Goal: Task Accomplishment & Management: Use online tool/utility

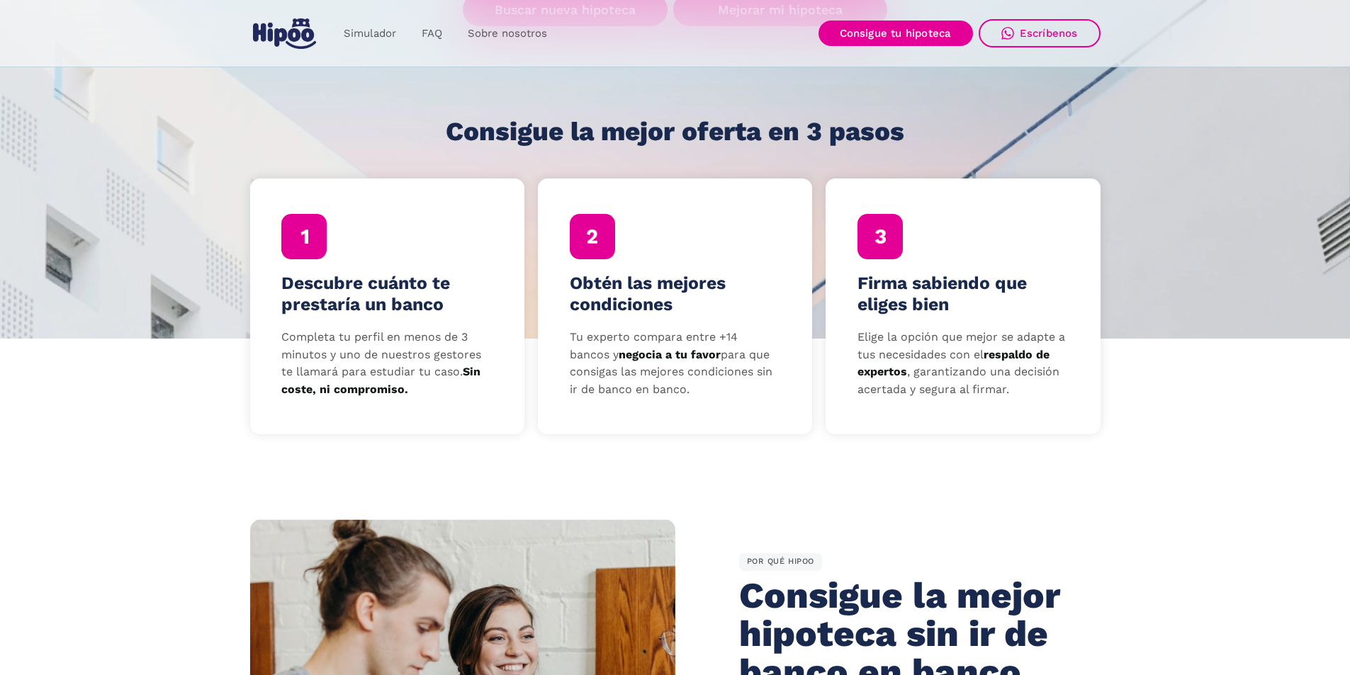
scroll to position [354, 0]
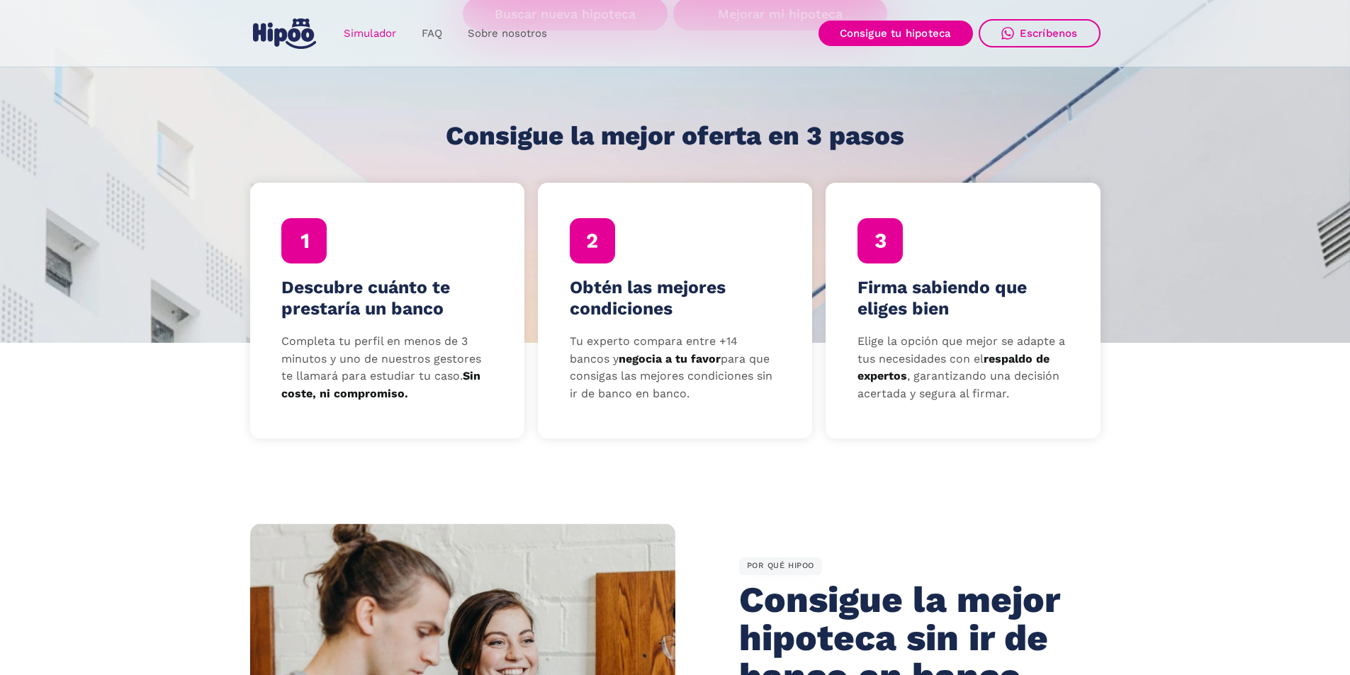
click at [376, 28] on link "Simulador" at bounding box center [370, 34] width 78 height 28
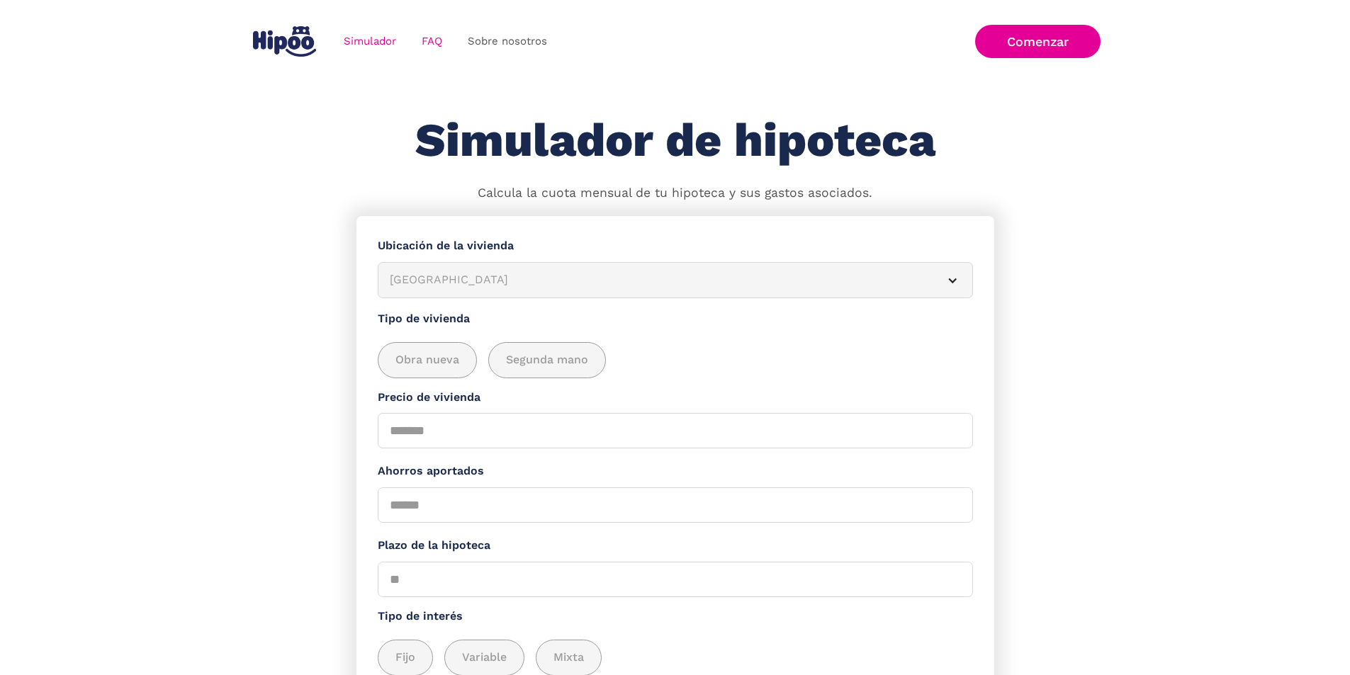
click at [422, 36] on link "FAQ" at bounding box center [432, 42] width 46 height 28
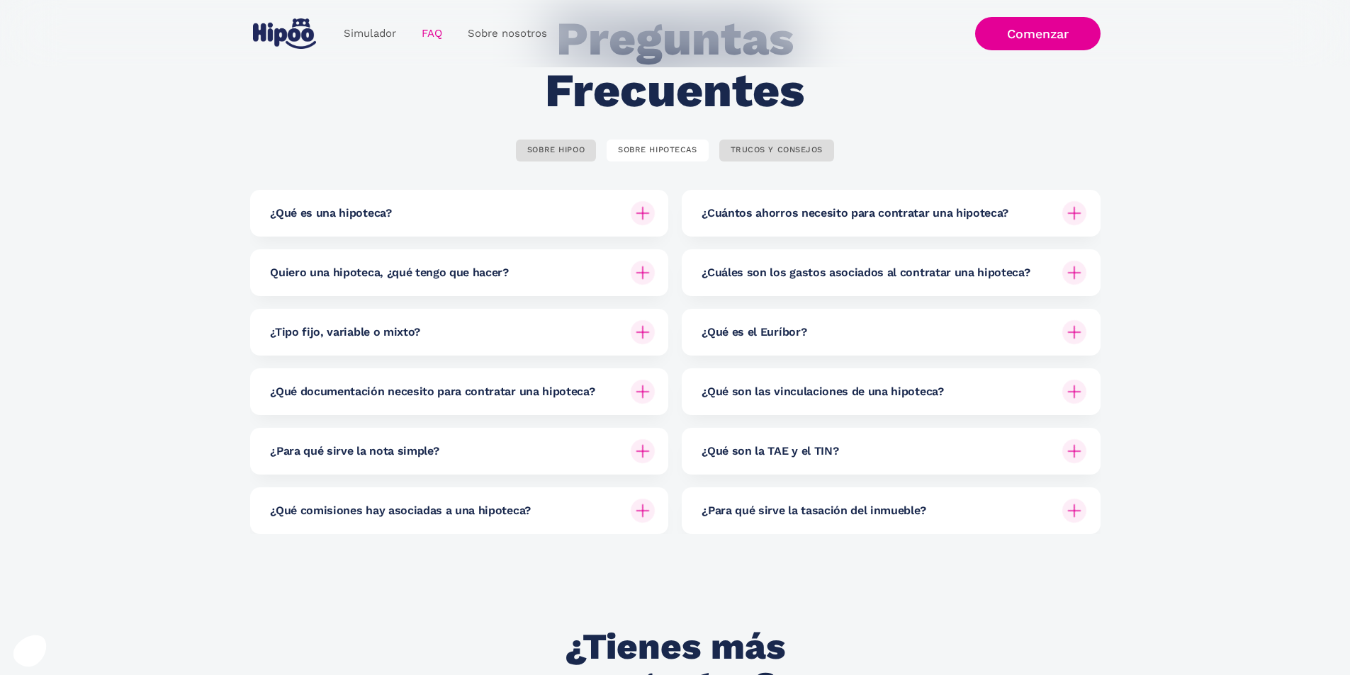
scroll to position [213, 0]
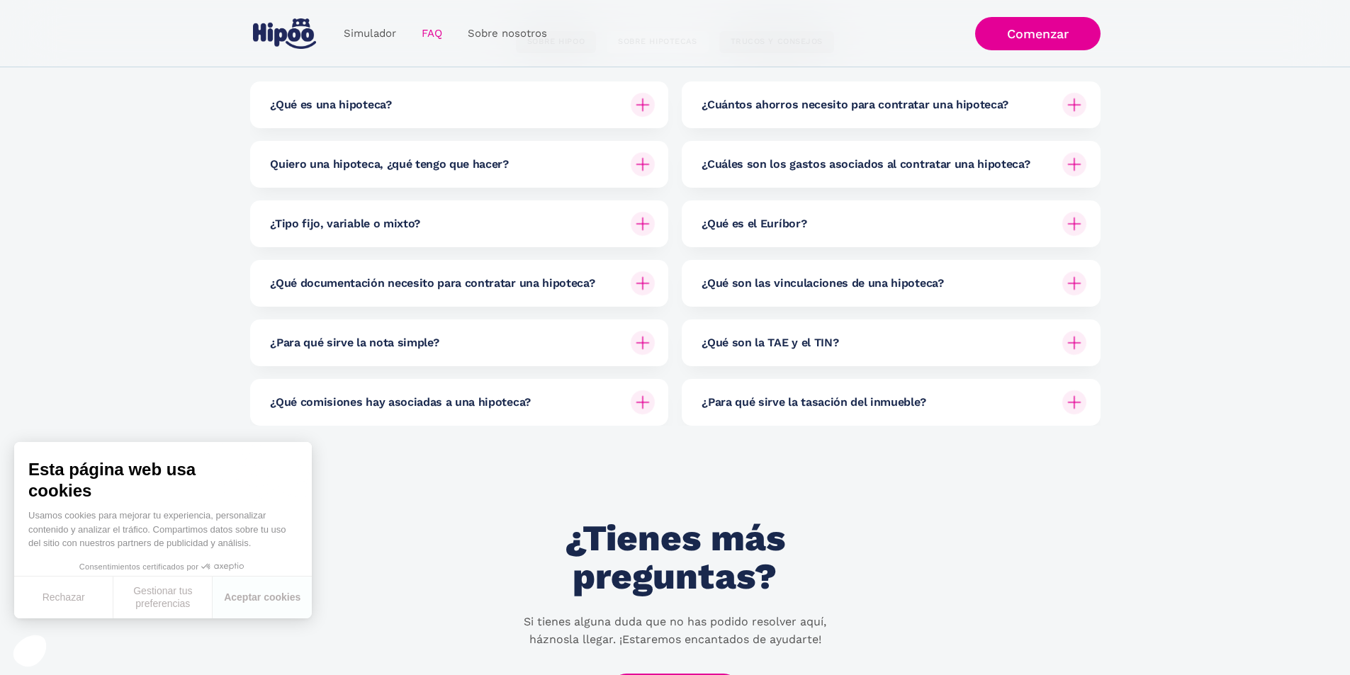
click at [497, 393] on div "¿Qué comisiones hay asociadas a una hipoteca?" at bounding box center [462, 402] width 385 height 47
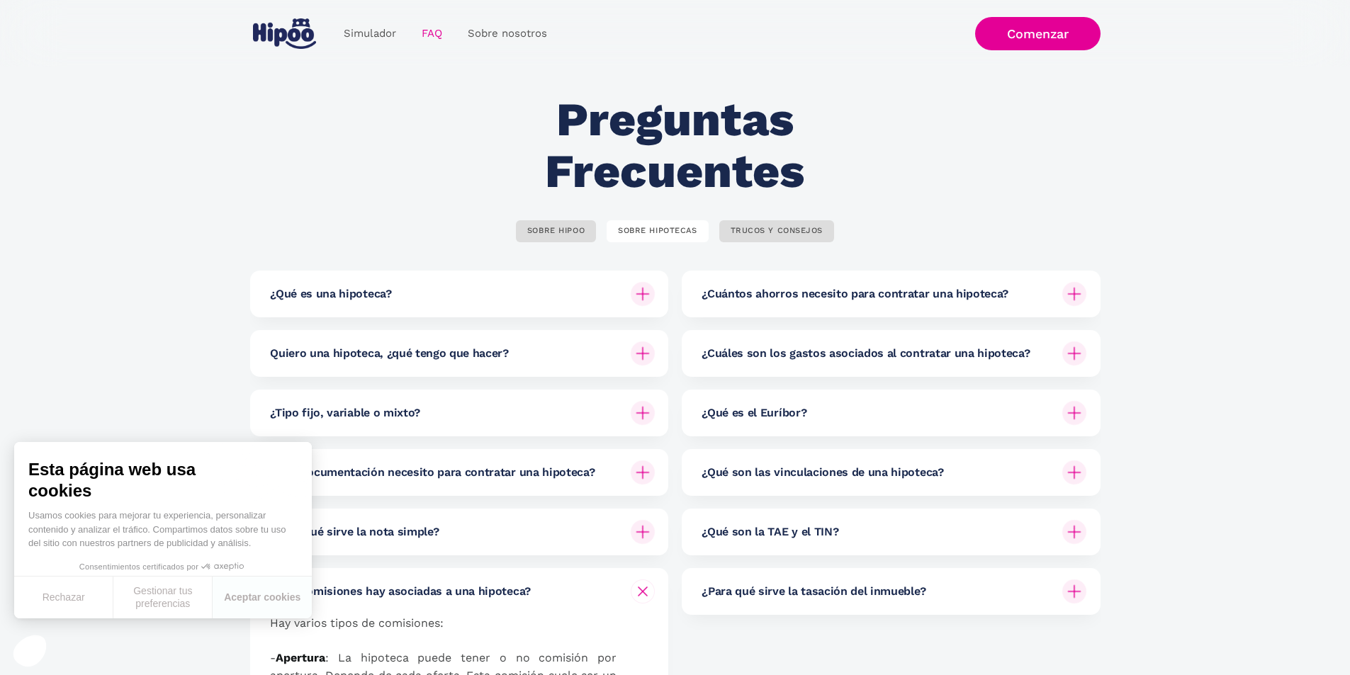
scroll to position [0, 0]
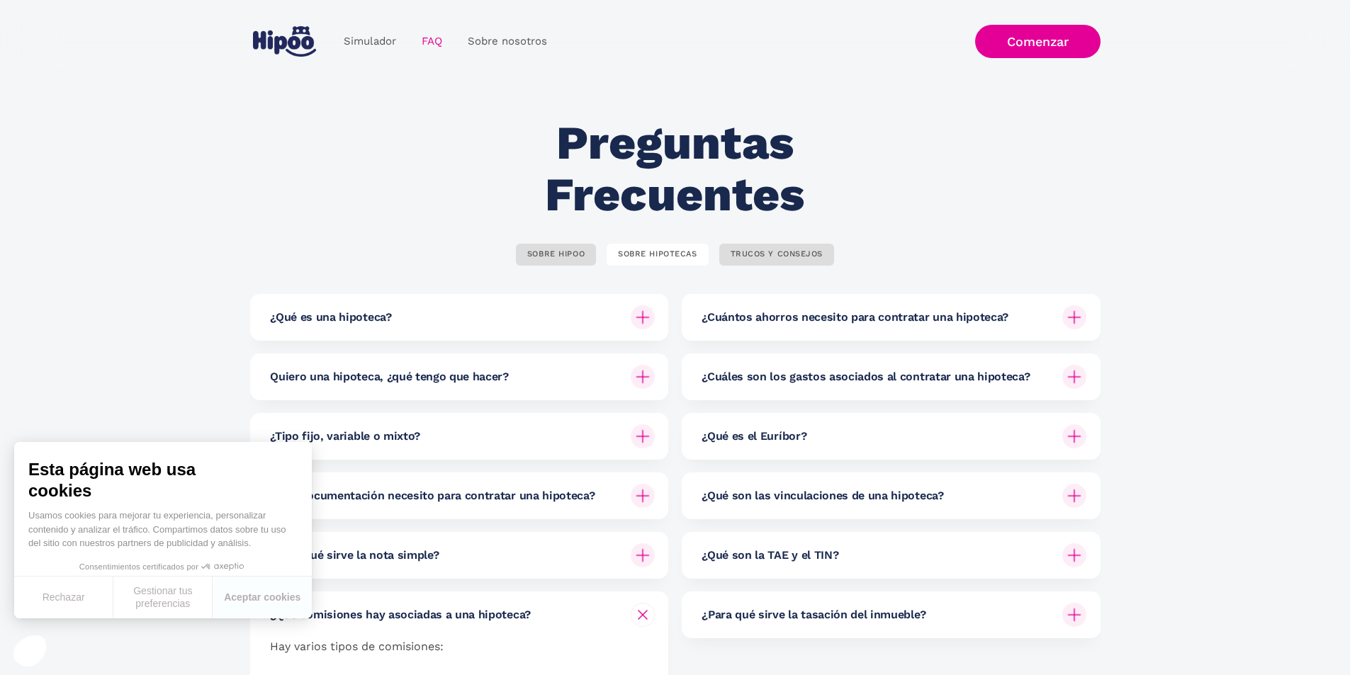
click at [756, 320] on h6 "¿Cuántos ahorros necesito para contratar una hipoteca?" at bounding box center [855, 318] width 307 height 16
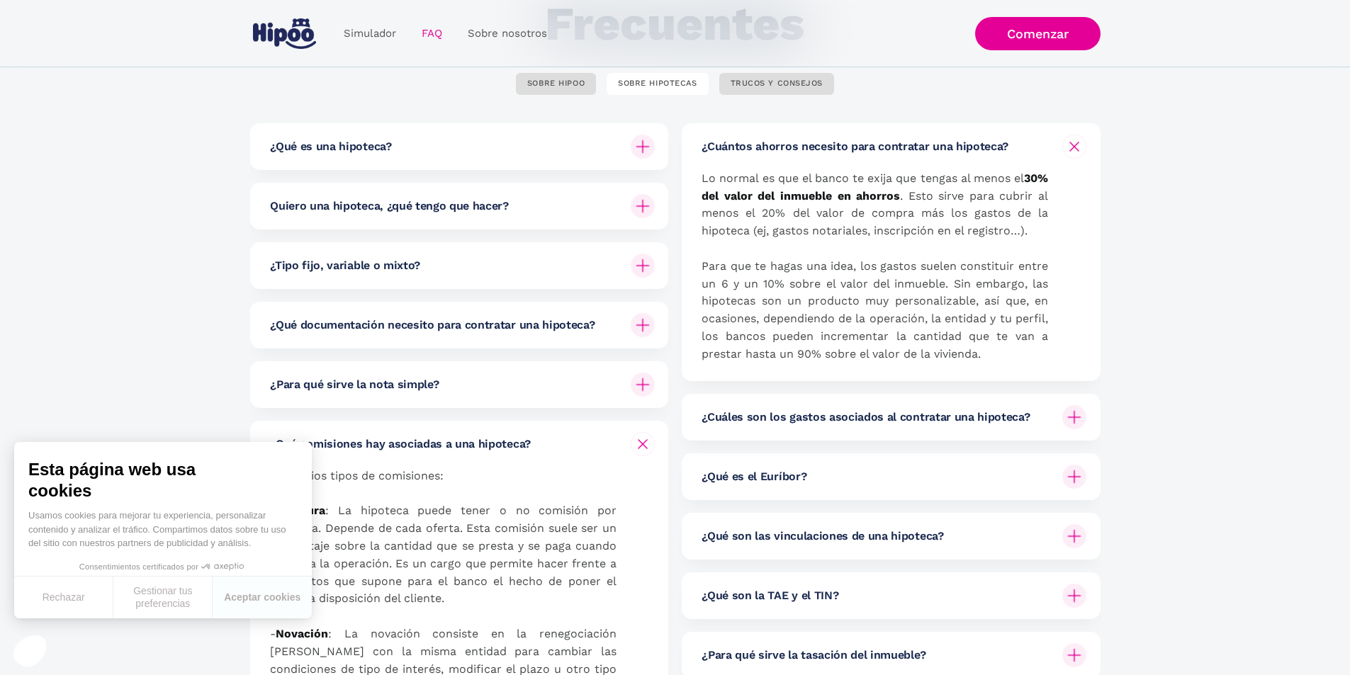
scroll to position [283, 0]
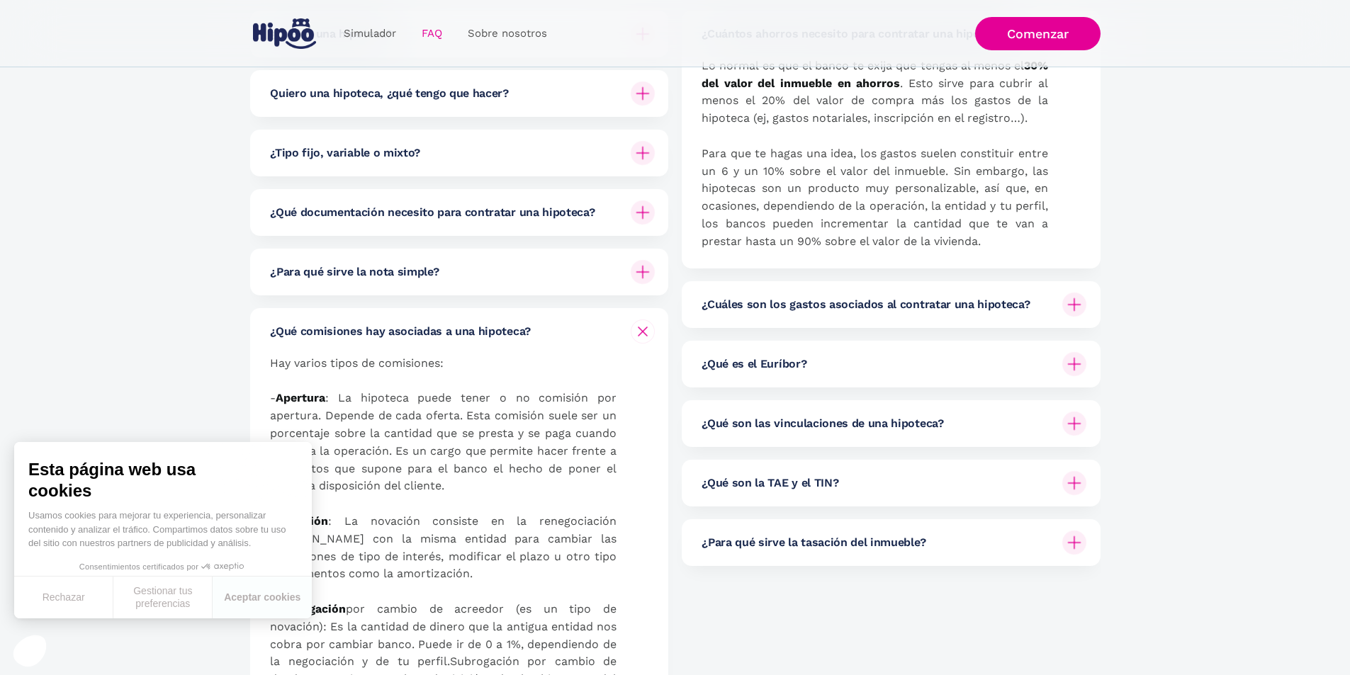
click at [724, 371] on h6 "¿Qué es el Euríbor?" at bounding box center [754, 364] width 105 height 16
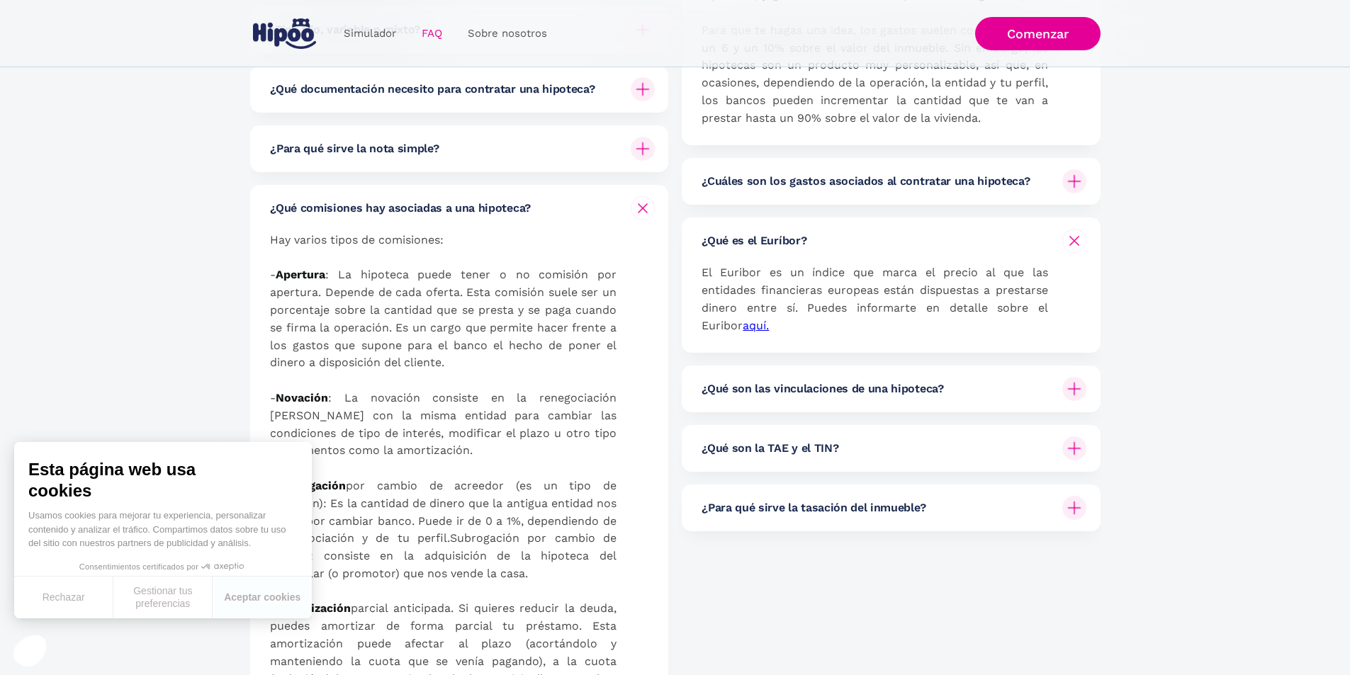
scroll to position [425, 0]
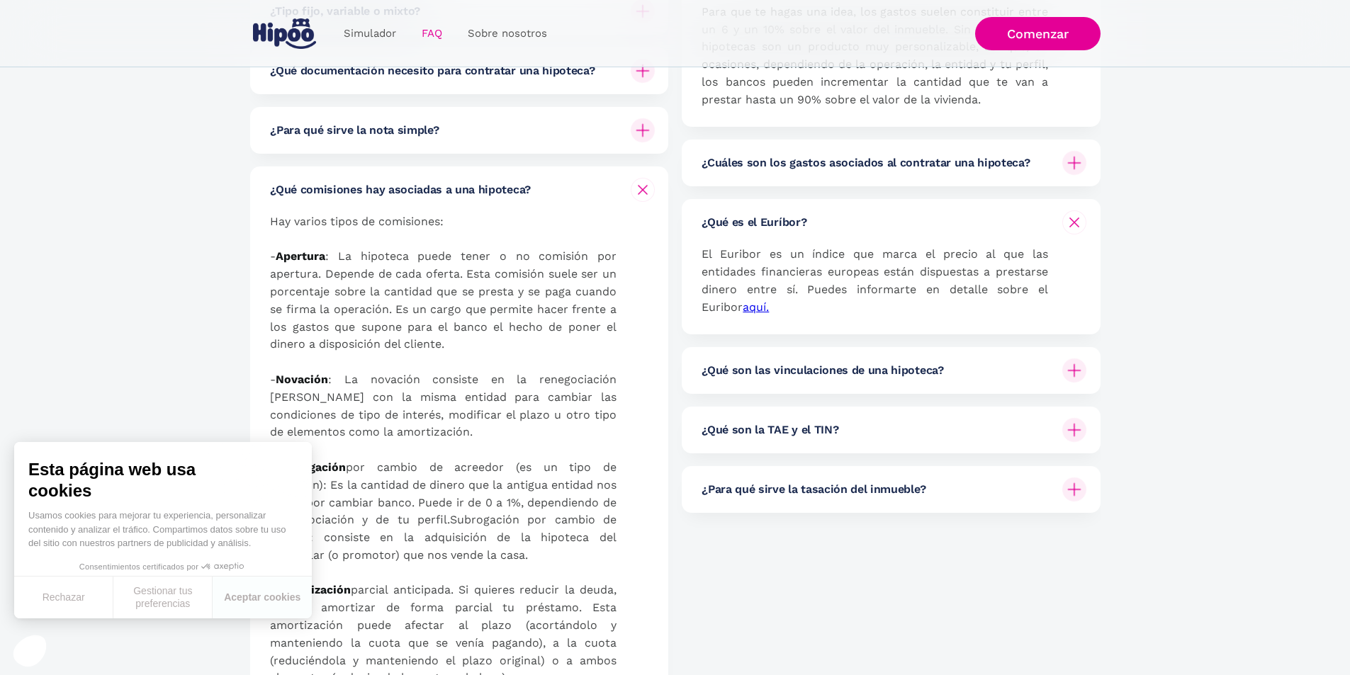
click at [789, 380] on div "¿Qué son las vinculaciones de una hipoteca?" at bounding box center [894, 370] width 385 height 47
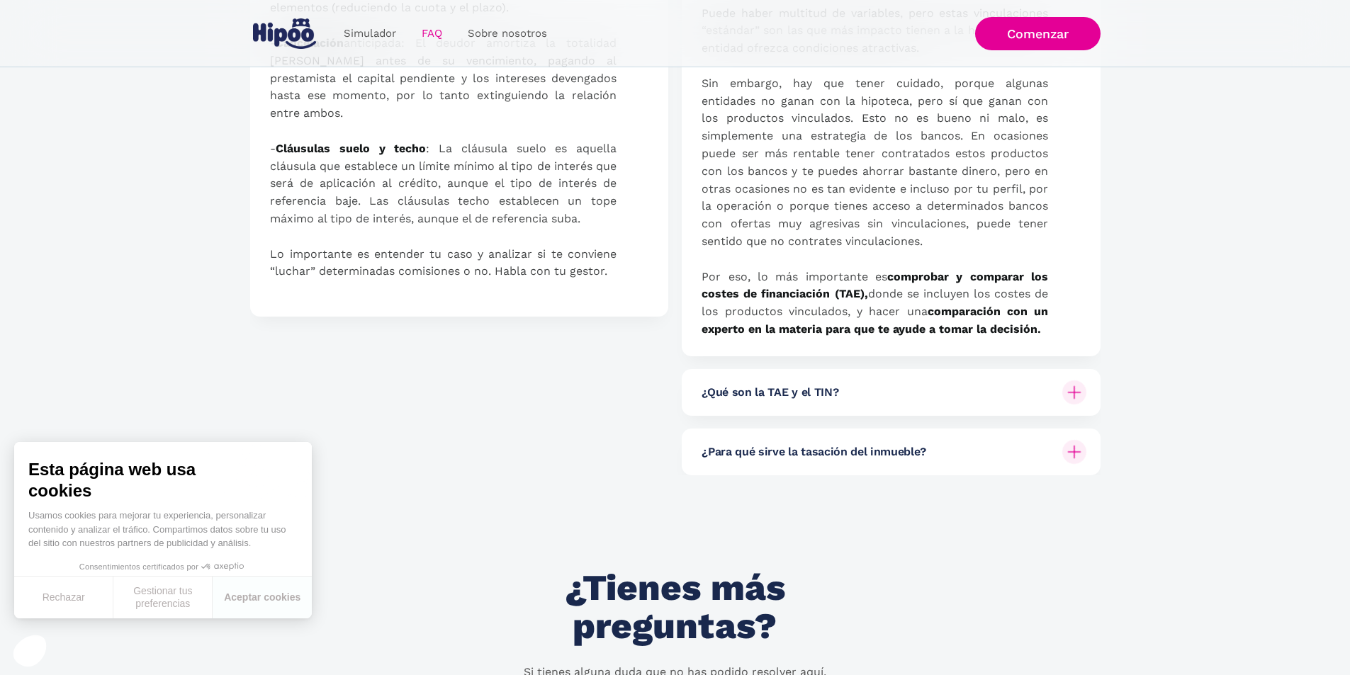
scroll to position [1276, 0]
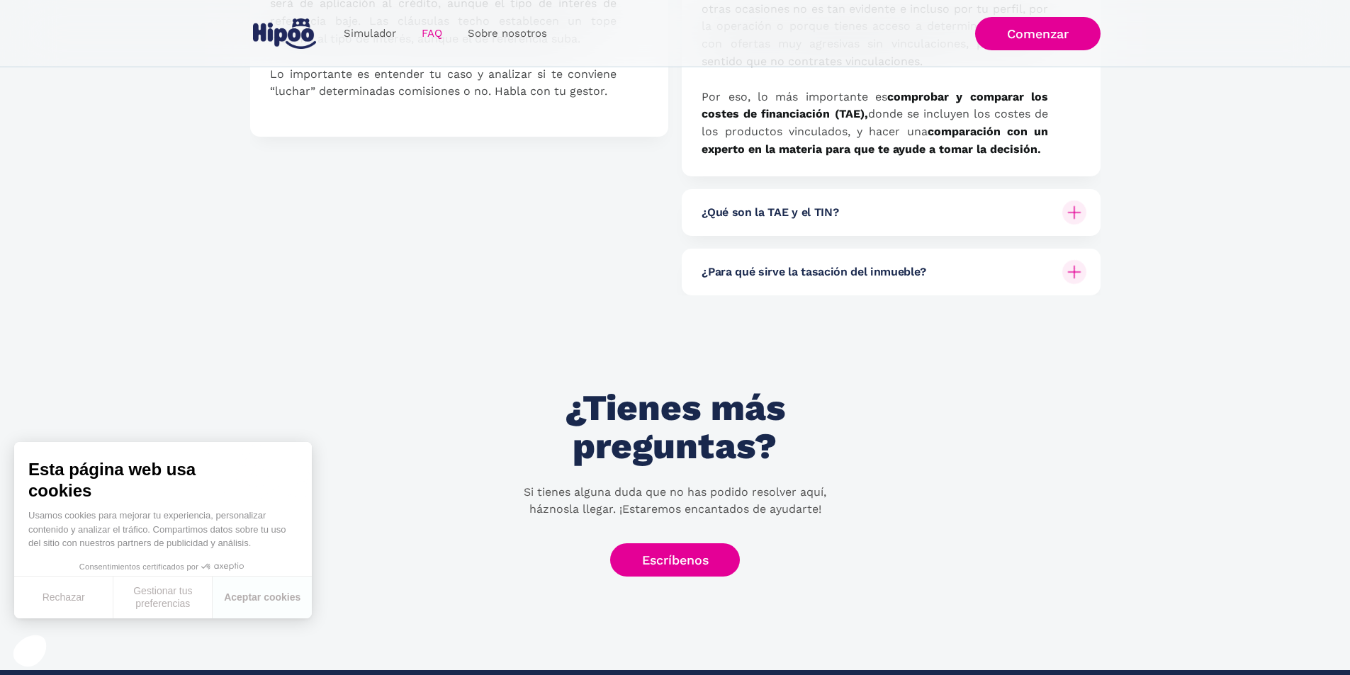
click at [748, 232] on div "¿Qué son la TAE y el TIN?" at bounding box center [894, 212] width 385 height 47
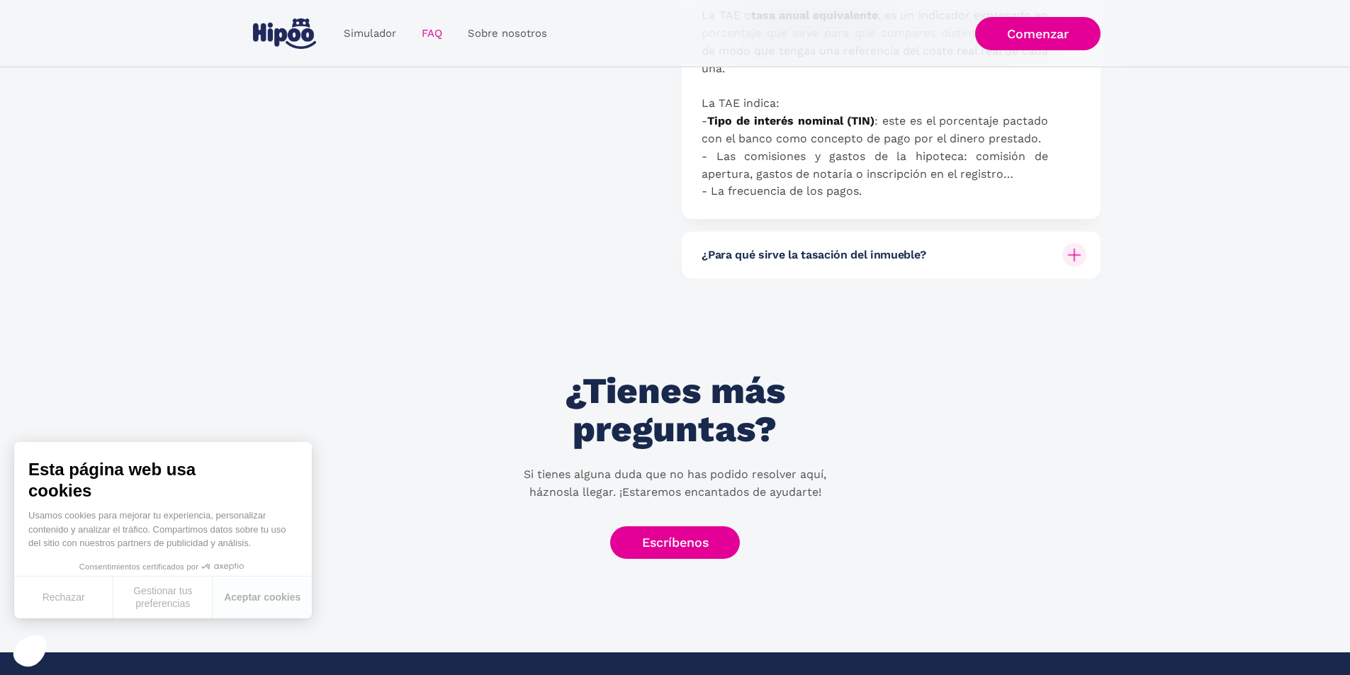
scroll to position [1559, 0]
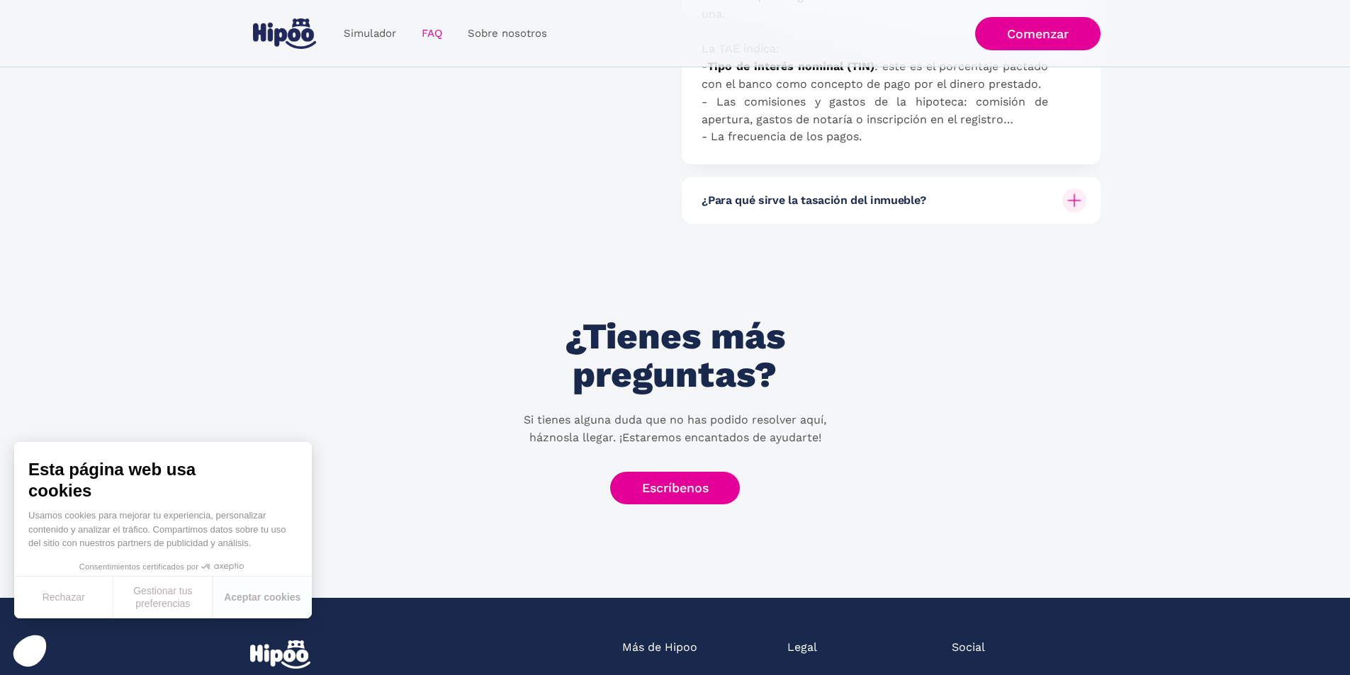
click at [817, 208] on div "¿Para qué sirve la tasación del inmueble?" at bounding box center [894, 200] width 385 height 47
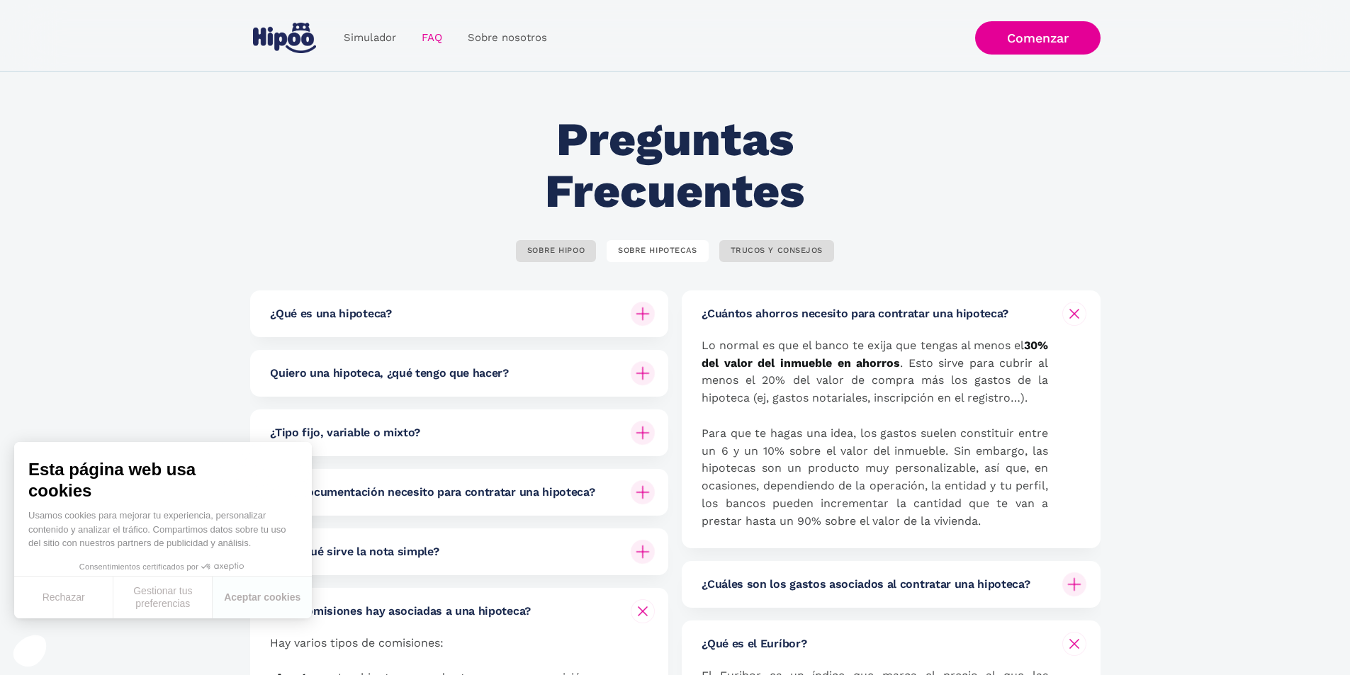
scroll to position [0, 0]
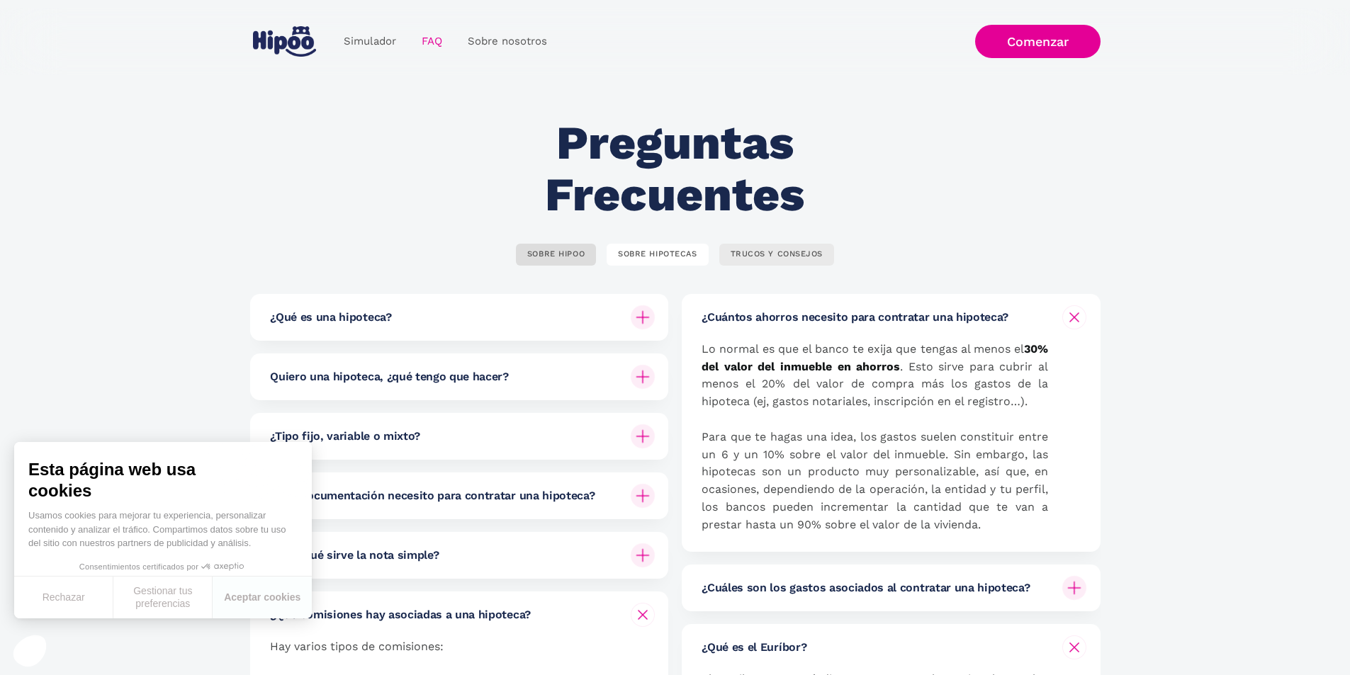
click at [763, 262] on link "TRUCOS Y CONSEJOS" at bounding box center [777, 255] width 116 height 22
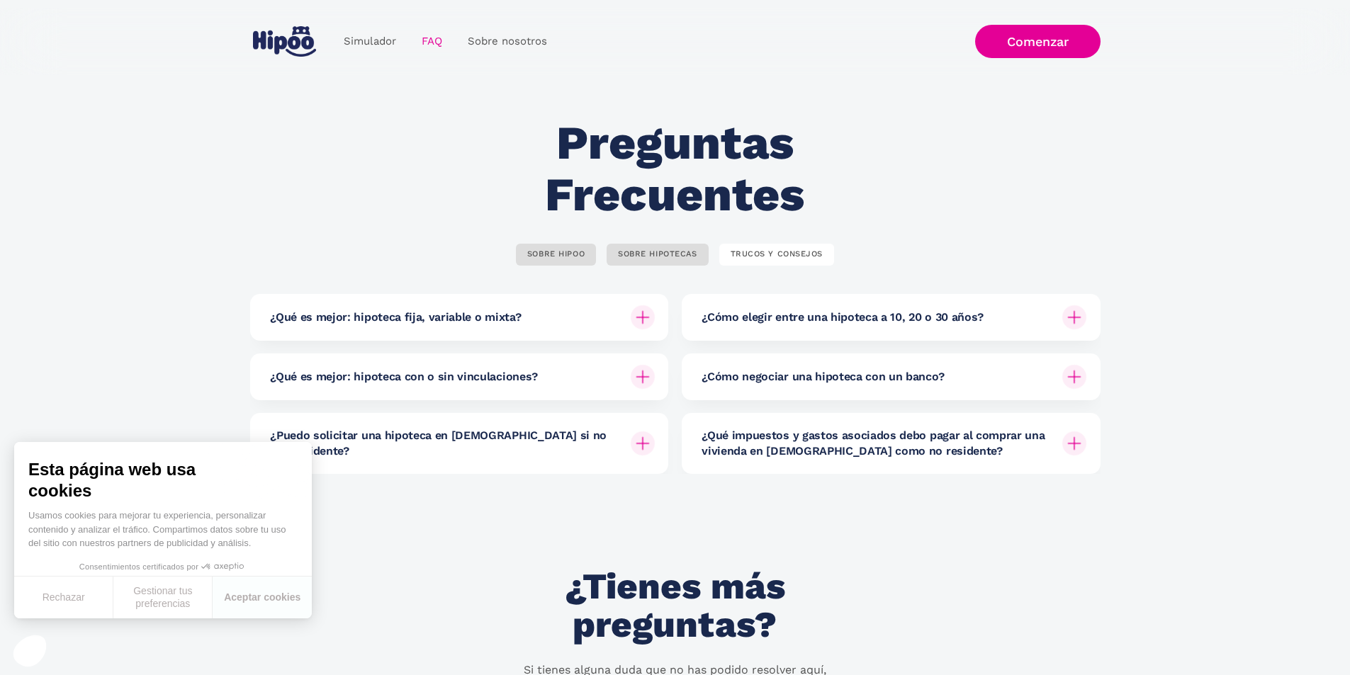
click at [563, 333] on div "¿Qué es mejor: hipoteca fija, variable o mixta?" at bounding box center [462, 317] width 385 height 47
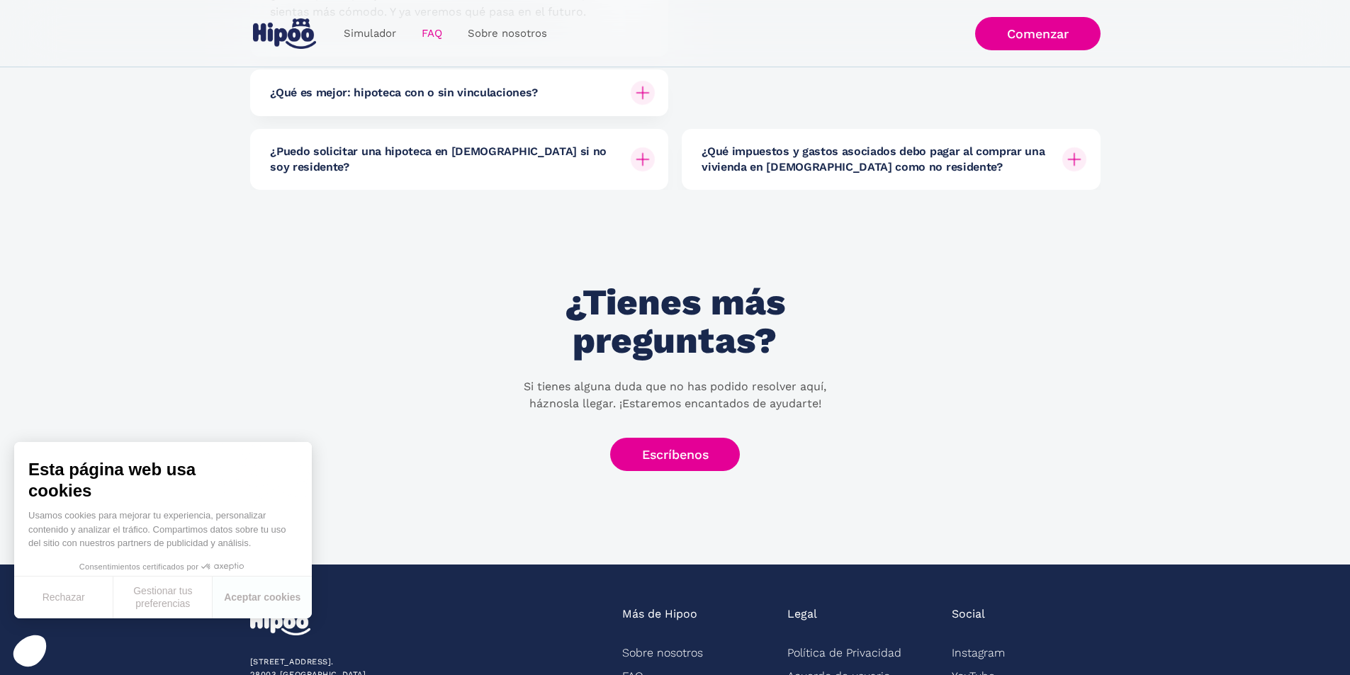
scroll to position [1831, 0]
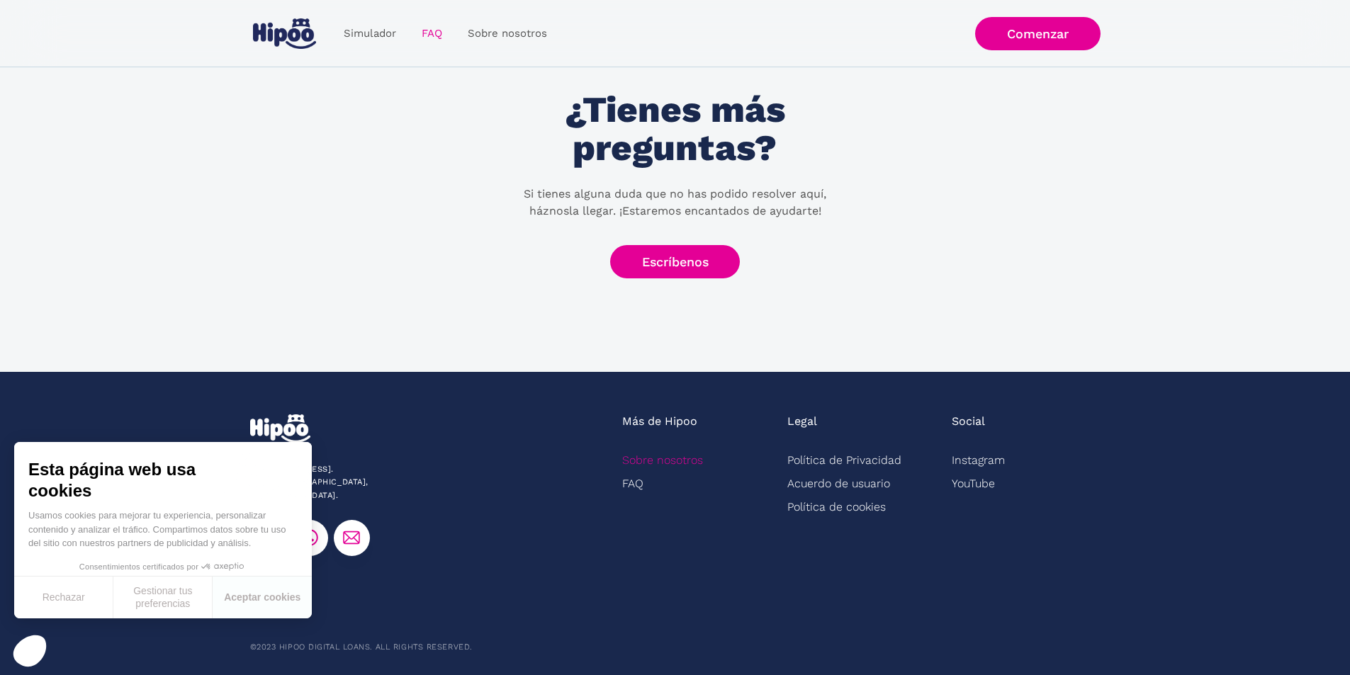
click at [657, 462] on link "Sobre nosotros" at bounding box center [662, 460] width 81 height 23
click at [239, 604] on button "Aceptar cookies" at bounding box center [262, 598] width 99 height 42
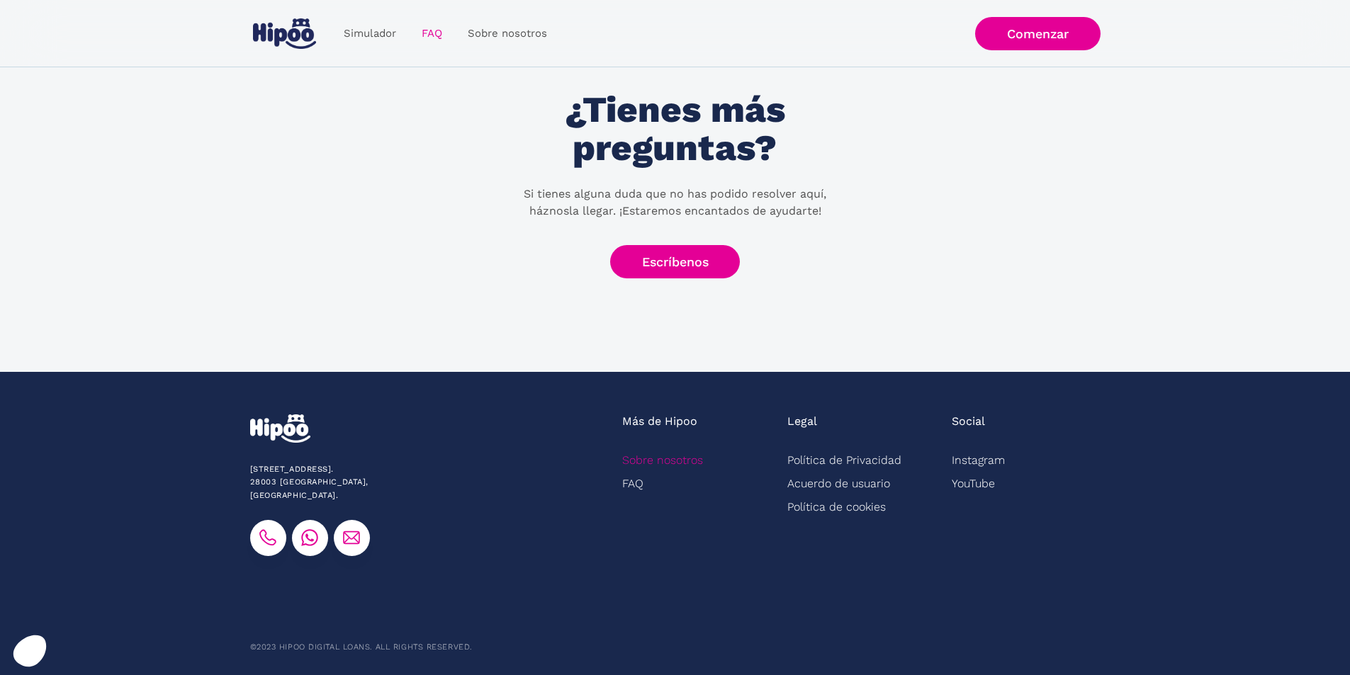
click at [641, 460] on link "Sobre nosotros" at bounding box center [662, 460] width 81 height 23
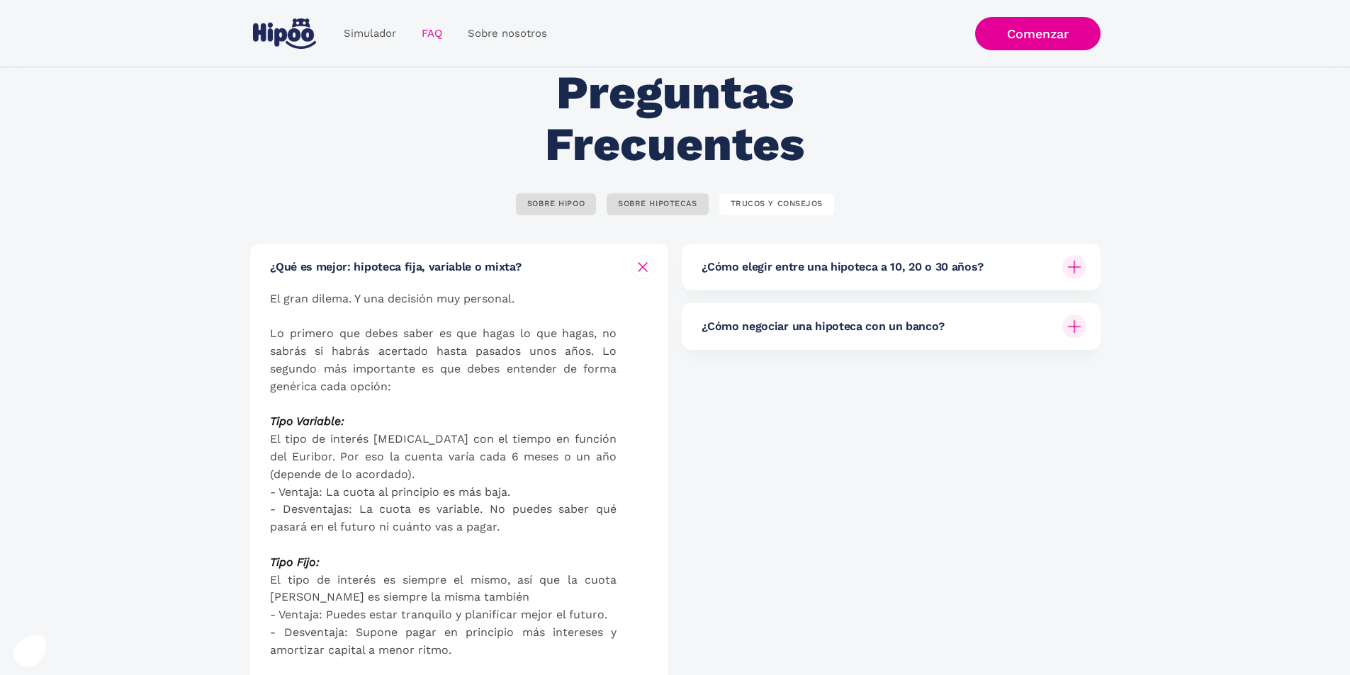
scroll to position [0, 0]
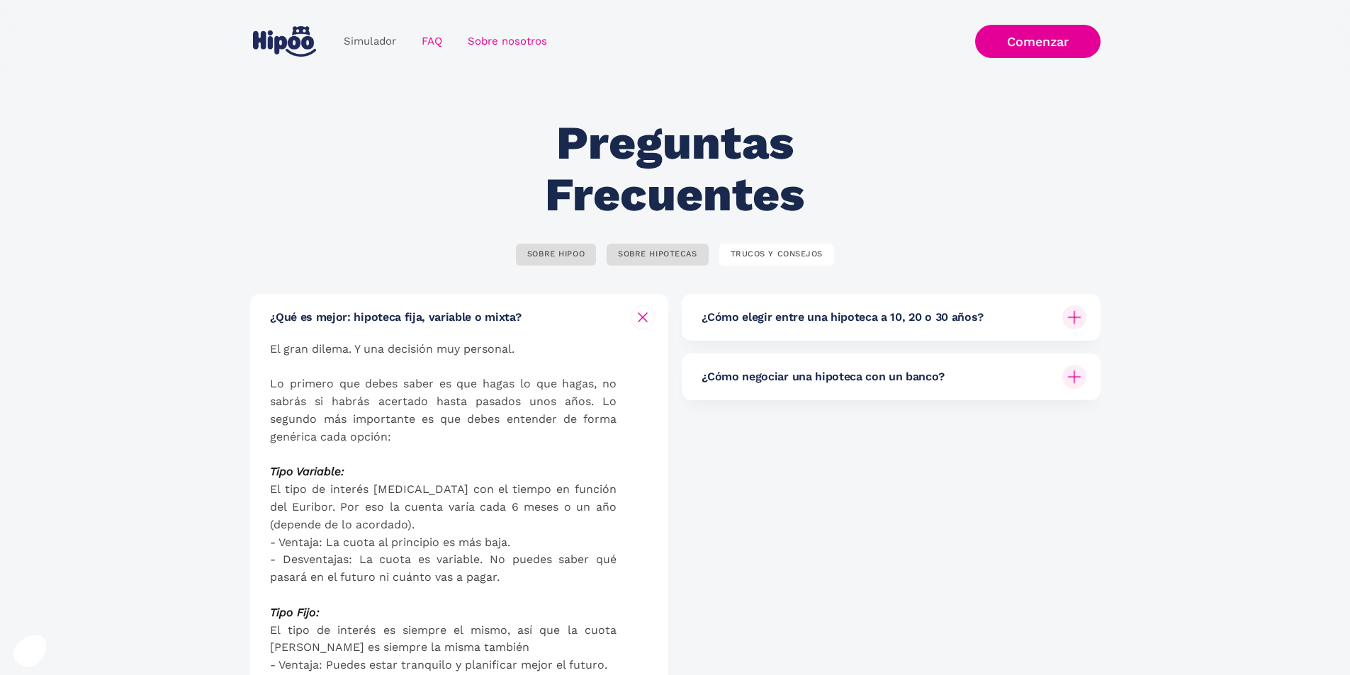
click at [520, 44] on link "Sobre nosotros" at bounding box center [507, 42] width 105 height 28
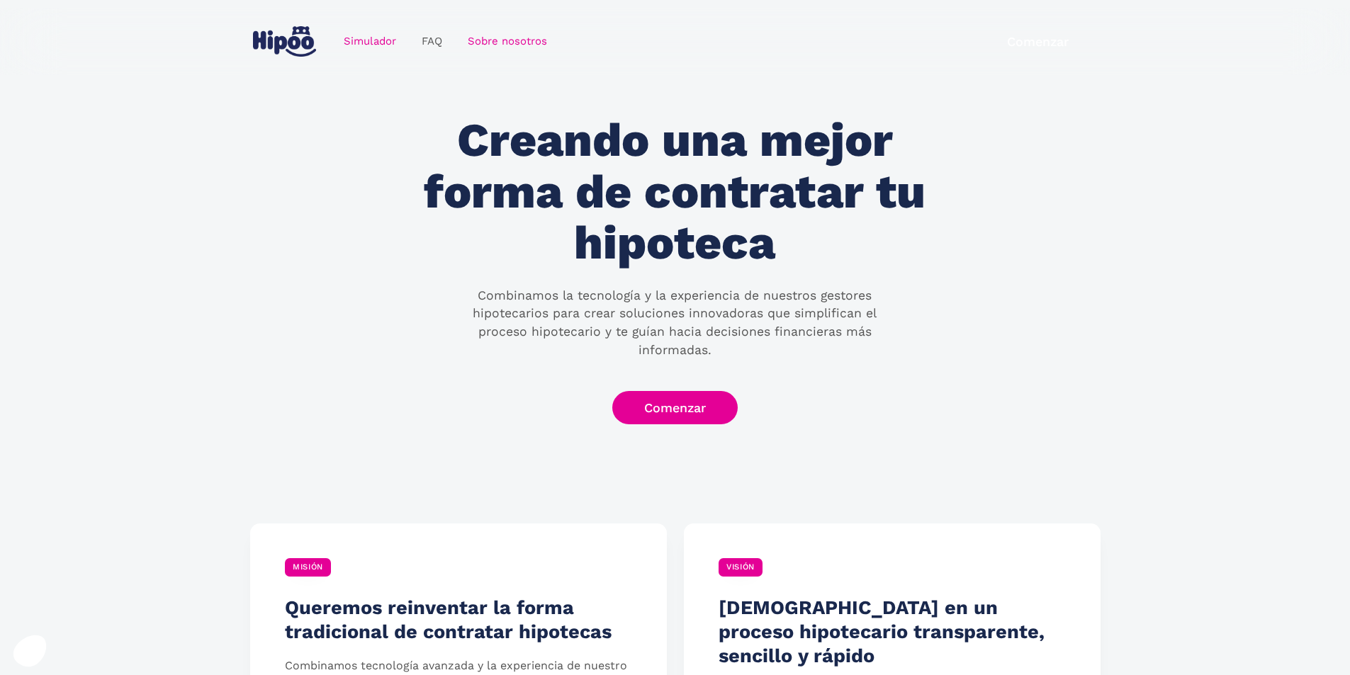
click at [374, 35] on link "Simulador" at bounding box center [370, 42] width 78 height 28
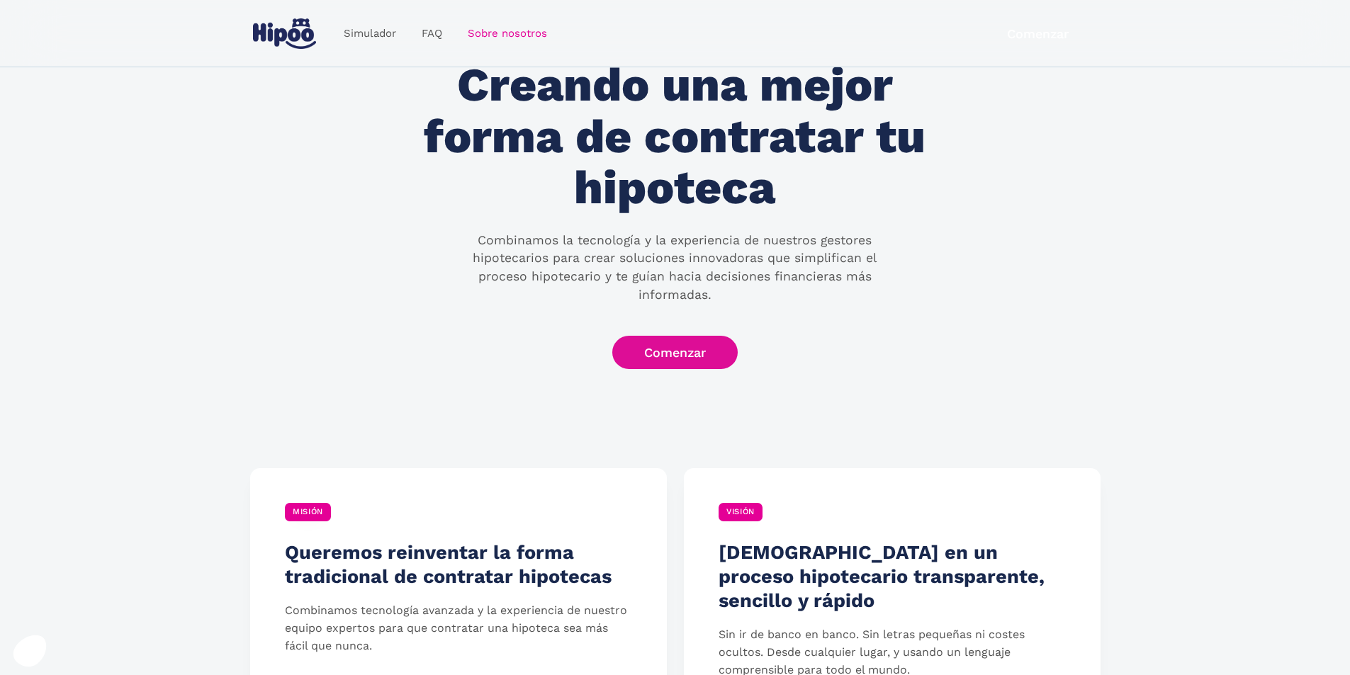
scroll to position [71, 0]
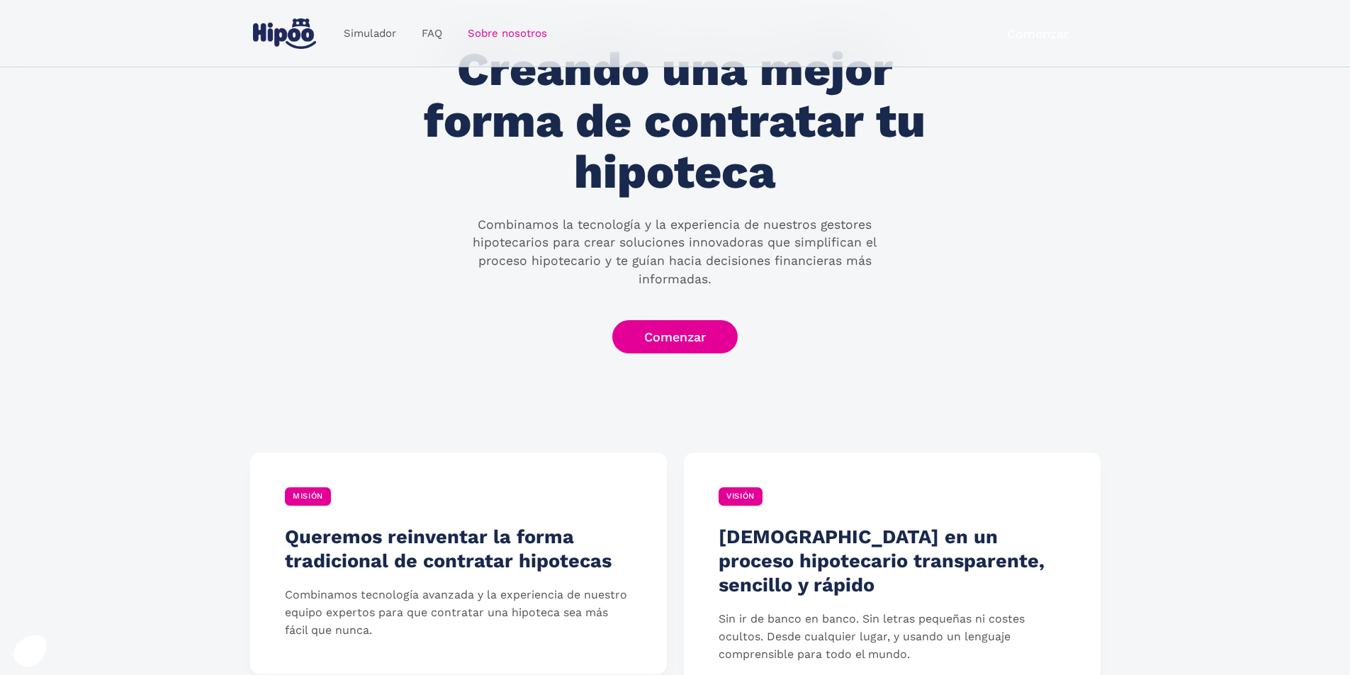
click at [641, 293] on div "Creando una mejor forma de contratar tu hipoteca Combinamos la tecnología y la …" at bounding box center [675, 198] width 850 height 309
click at [641, 320] on link "Comenzar" at bounding box center [674, 336] width 125 height 33
click at [683, 293] on div "Creando una mejor forma de contratar tu hipoteca Combinamos la tecnología y la …" at bounding box center [675, 198] width 850 height 309
click at [662, 320] on link "Comenzar" at bounding box center [674, 336] width 125 height 33
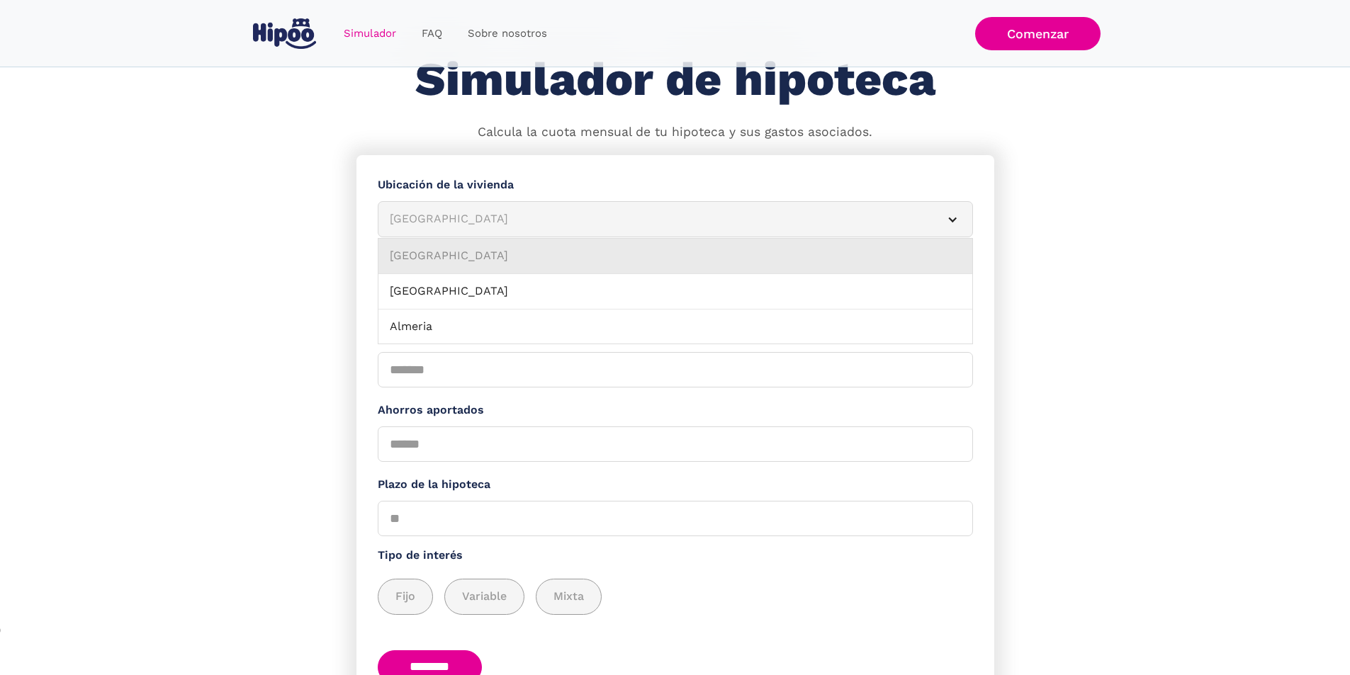
scroll to position [142, 0]
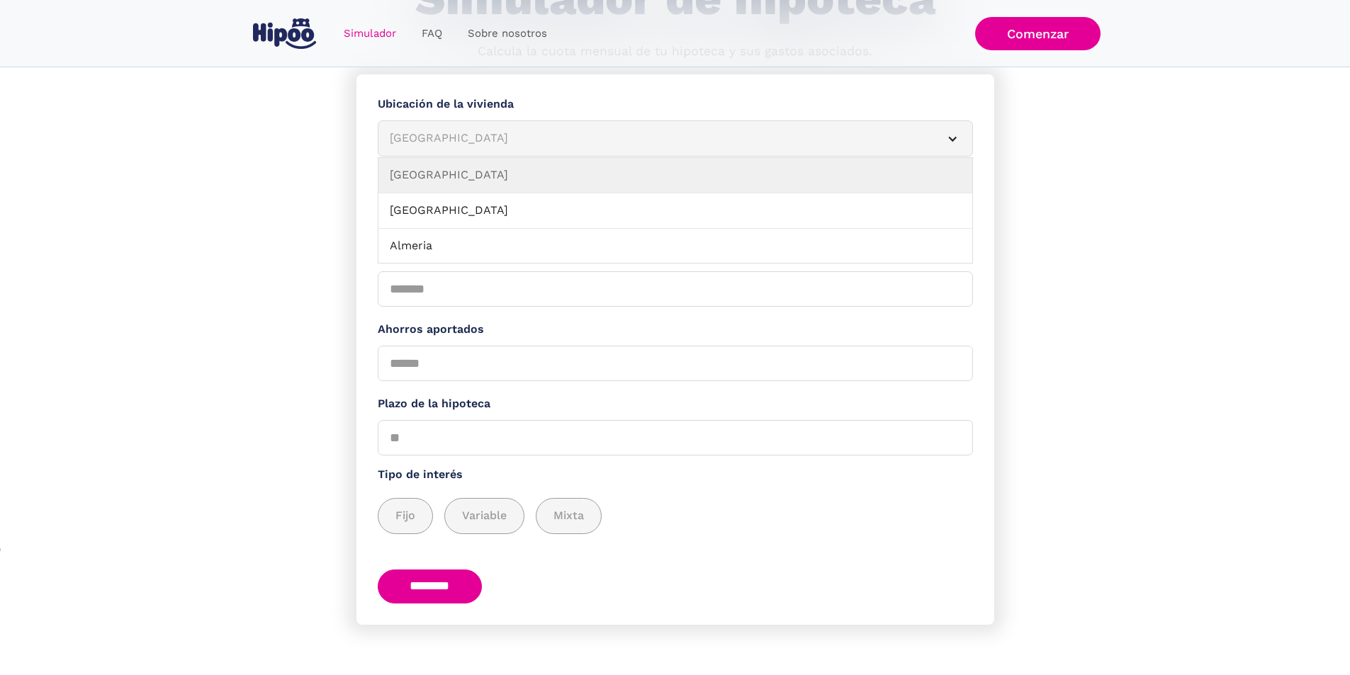
click at [437, 126] on div "**********" at bounding box center [675, 129] width 595 height 33
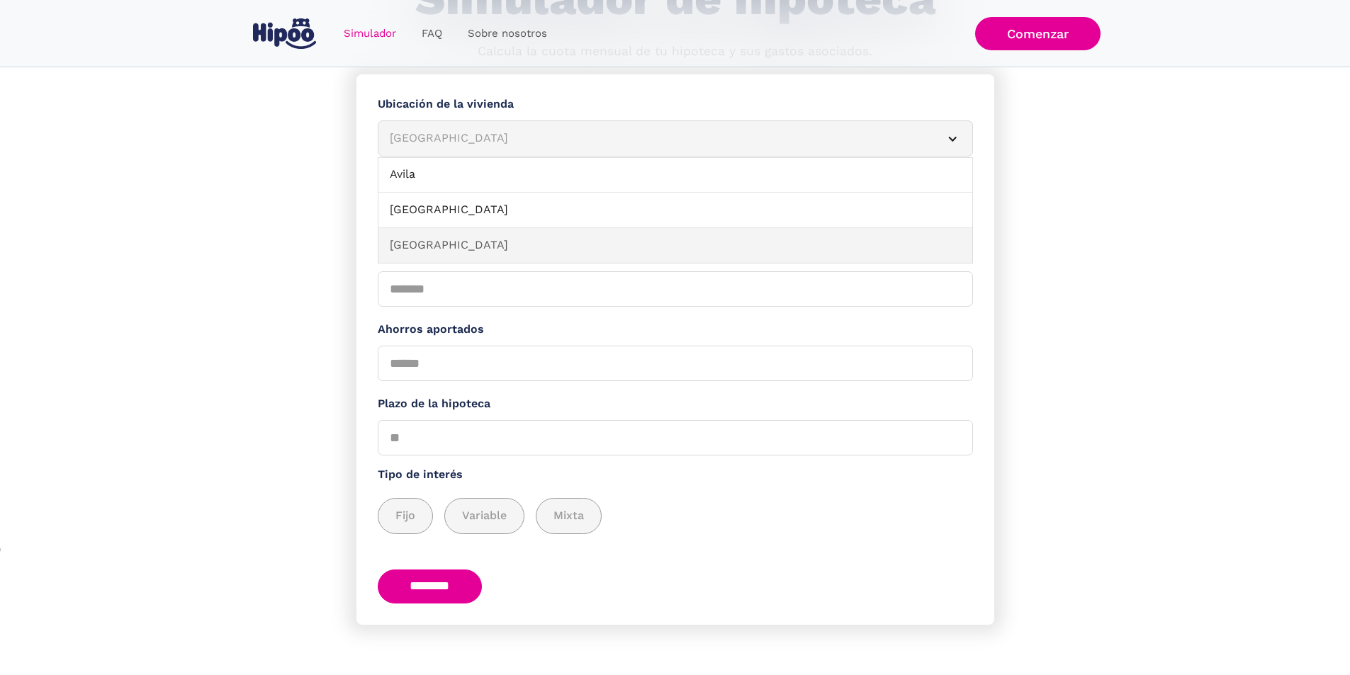
click at [412, 249] on link "Barcelona" at bounding box center [675, 245] width 594 height 35
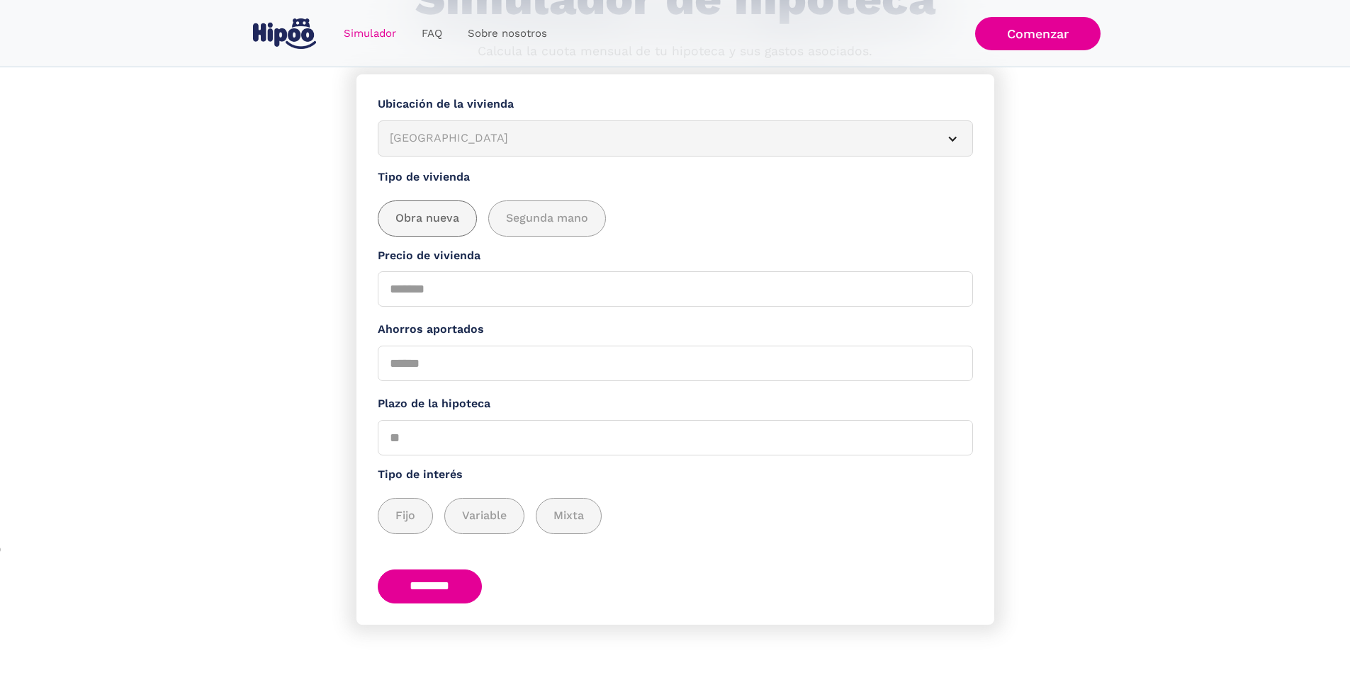
click at [426, 217] on span "Obra nueva" at bounding box center [427, 219] width 64 height 18
click at [573, 226] on span "Segunda mano" at bounding box center [547, 219] width 82 height 18
click at [422, 301] on input "Precio de vivienda" at bounding box center [675, 288] width 595 height 35
type input "******"
click at [399, 371] on input "Ahorros aportados" at bounding box center [675, 363] width 595 height 35
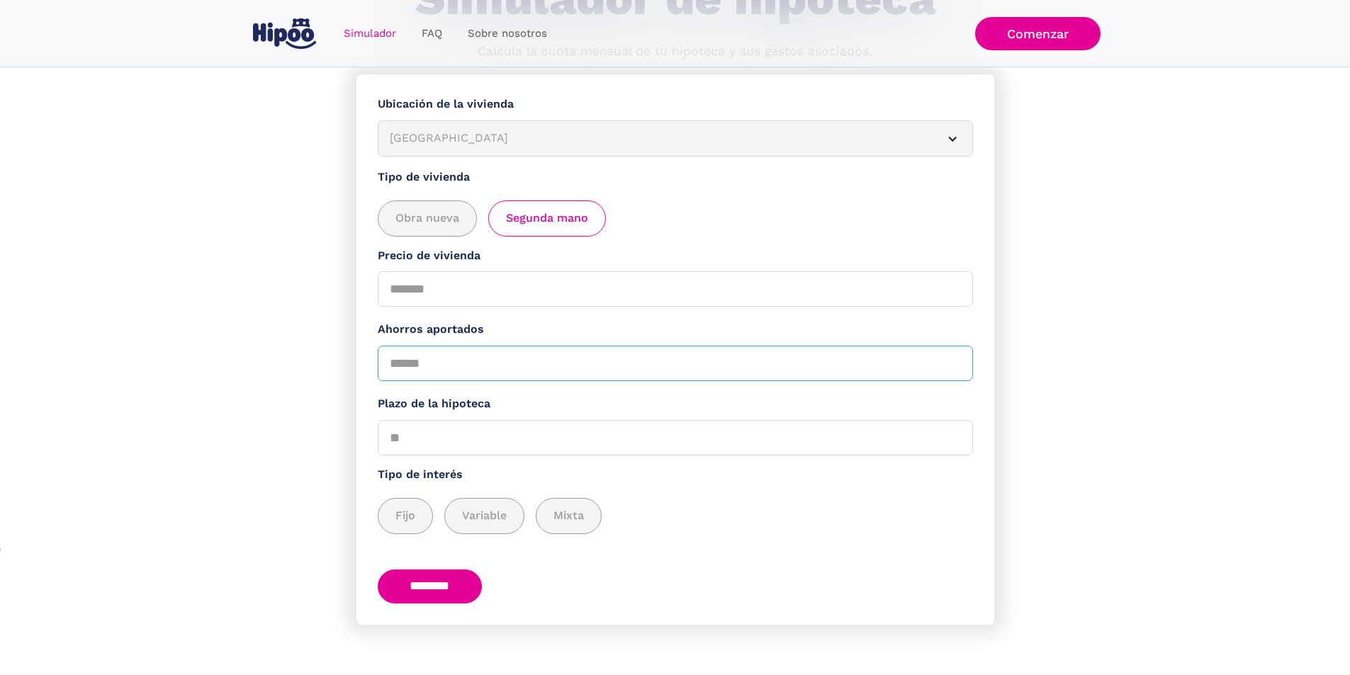
type input "*****"
click at [418, 438] on input "Plazo de la hipoteca" at bounding box center [675, 437] width 595 height 35
type input "**"
click at [593, 515] on div "add_description_here" at bounding box center [569, 516] width 64 height 35
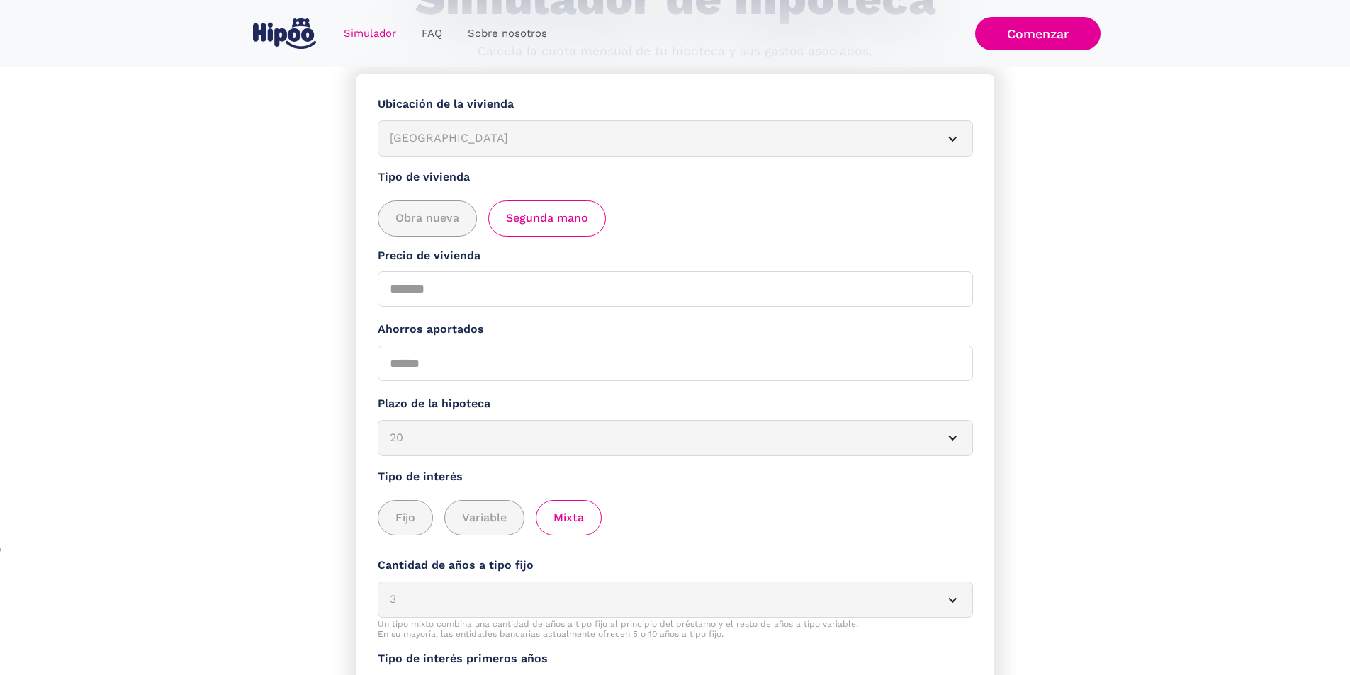
scroll to position [354, 0]
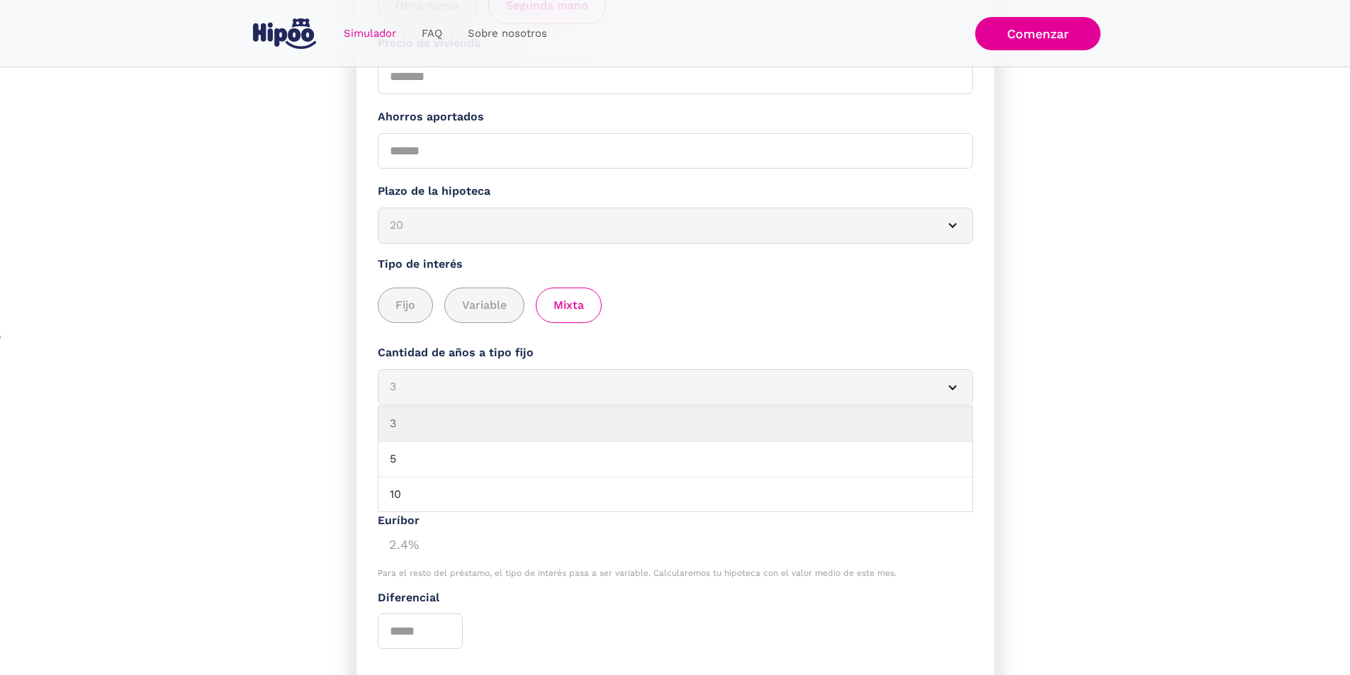
click at [475, 390] on div "3" at bounding box center [658, 387] width 537 height 18
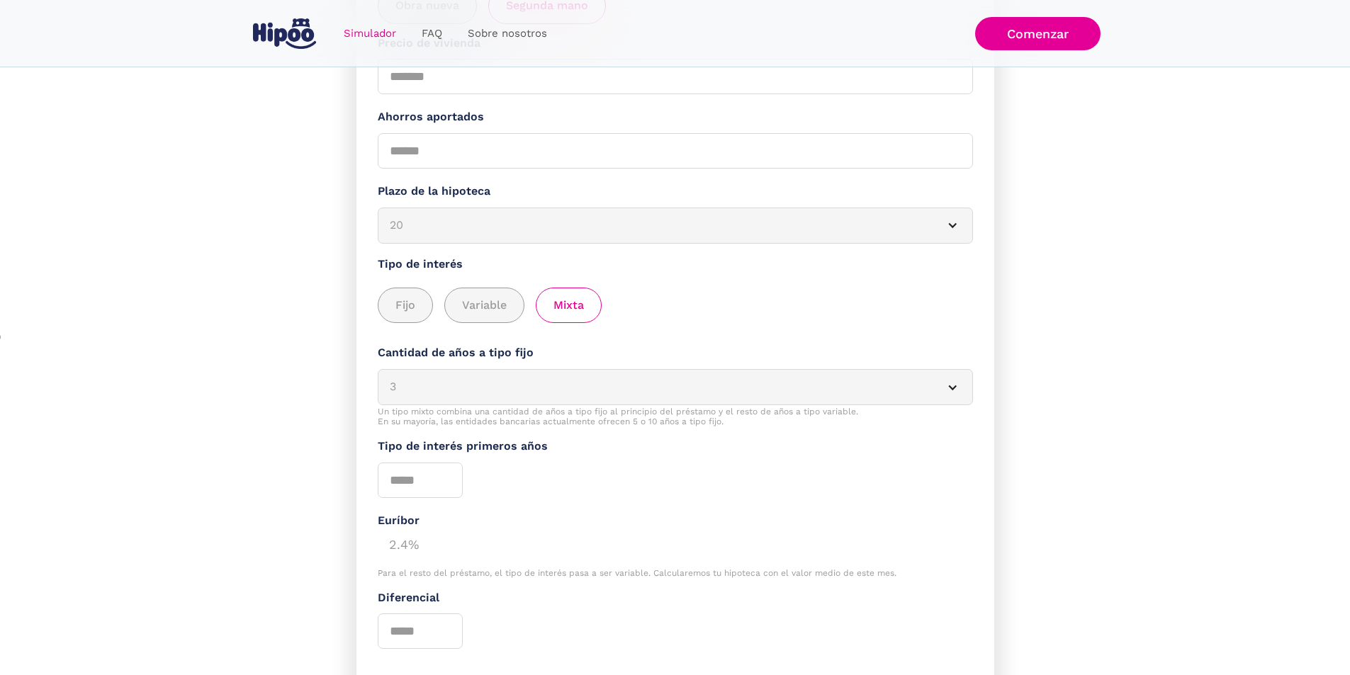
click at [432, 378] on article "3" at bounding box center [675, 387] width 595 height 36
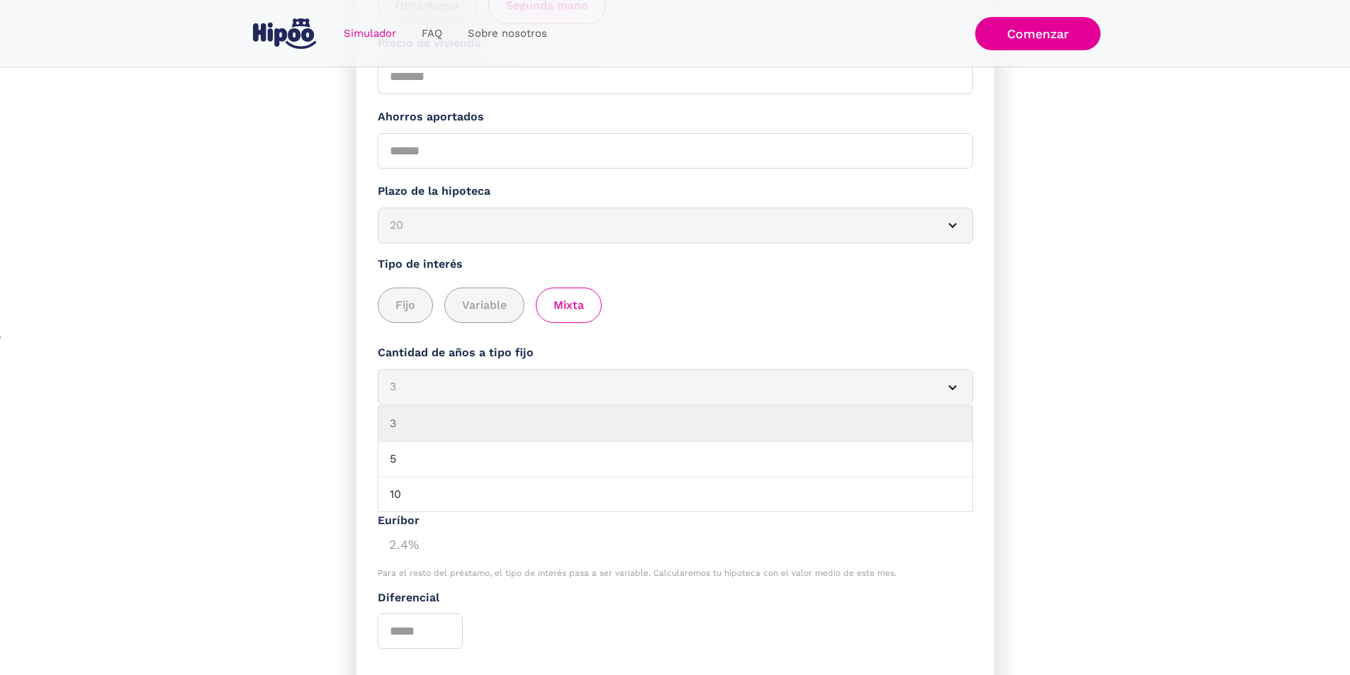
click at [432, 393] on div "3" at bounding box center [658, 387] width 537 height 18
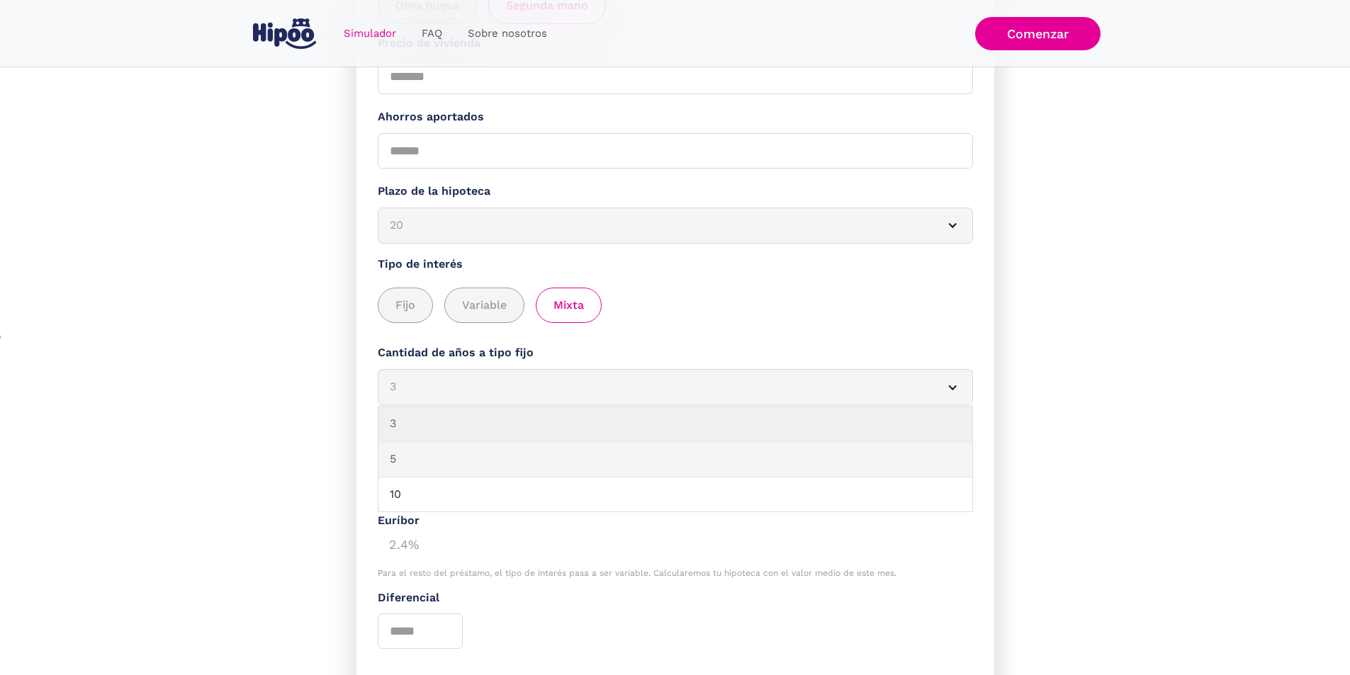
click at [410, 467] on link "5" at bounding box center [675, 459] width 594 height 35
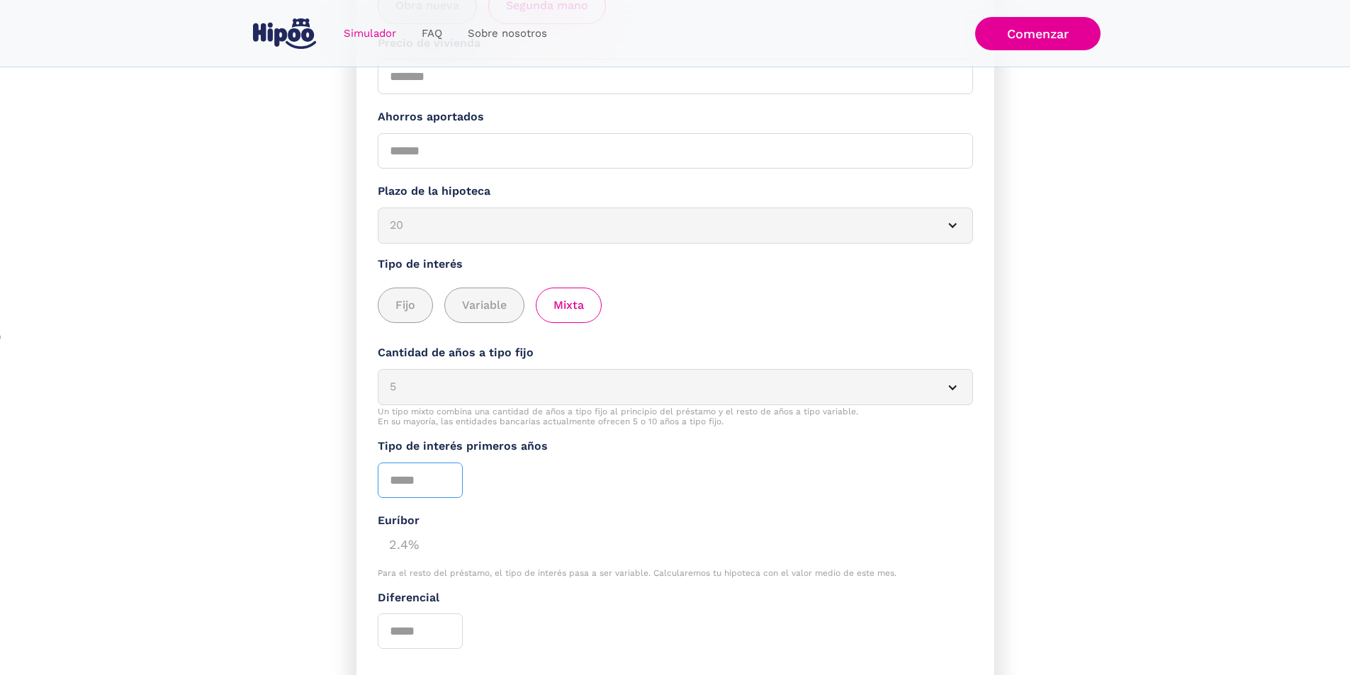
type input "*"
click at [453, 488] on input "*" at bounding box center [420, 480] width 85 height 35
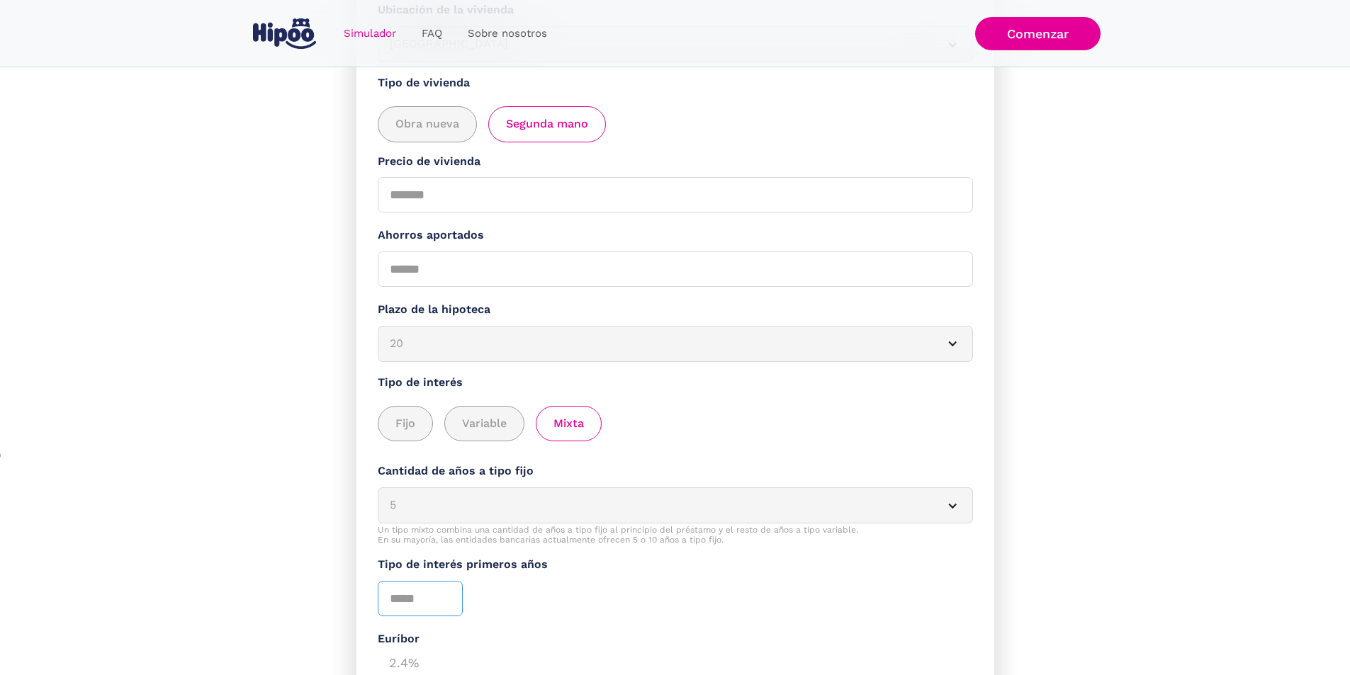
scroll to position [480, 0]
